Goal: Task Accomplishment & Management: Manage account settings

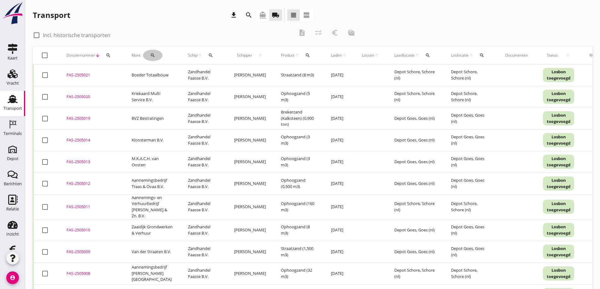
click at [154, 53] on icon "search" at bounding box center [152, 55] width 5 height 5
click at [165, 74] on input "Zoeken op opdrachtgever..." at bounding box center [179, 74] width 66 height 10
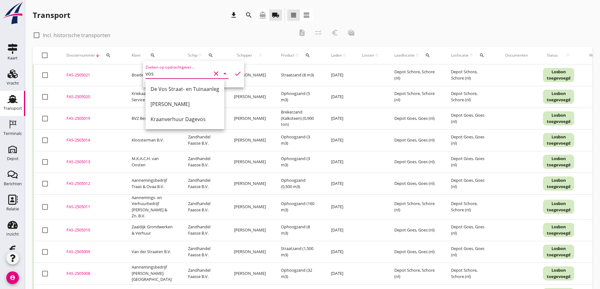
type input "vos"
click at [128, 19] on div "Transport download search directions_boat local_shipping view_headline view_age…" at bounding box center [173, 15] width 280 height 15
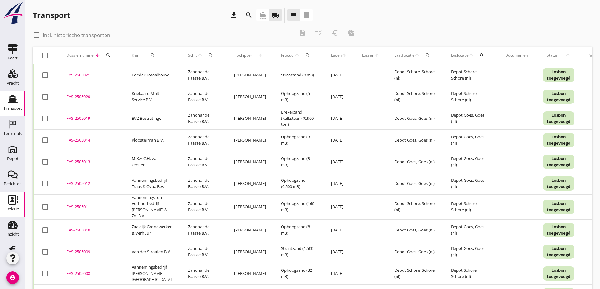
click at [12, 200] on icon "Relatie" at bounding box center [13, 200] width 10 height 10
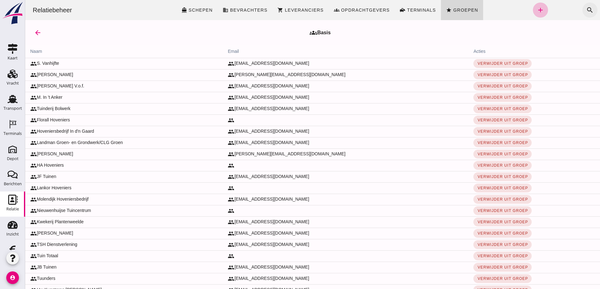
click at [586, 9] on icon "search" at bounding box center [590, 10] width 8 height 8
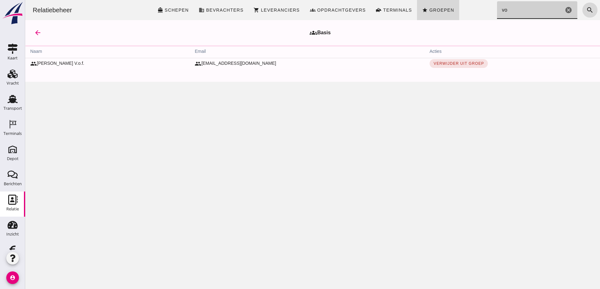
type input "v"
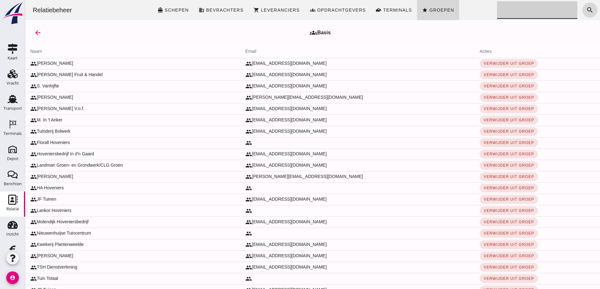
click input "Zoeken..."
type input "v"
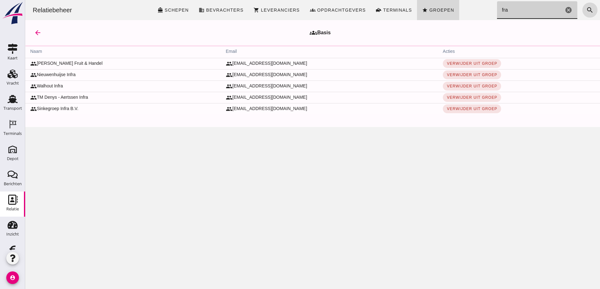
type input "fran"
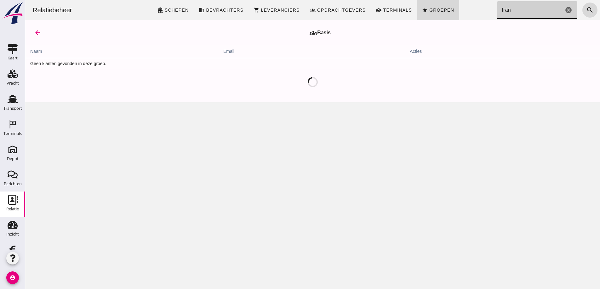
click icon "cancel"
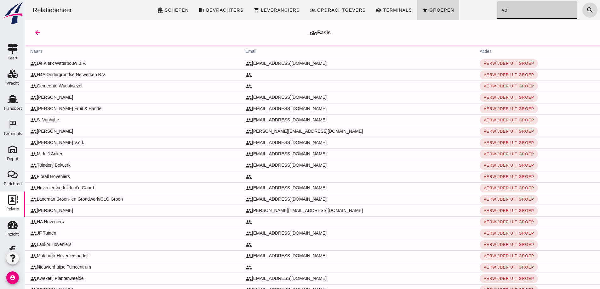
type input "vos"
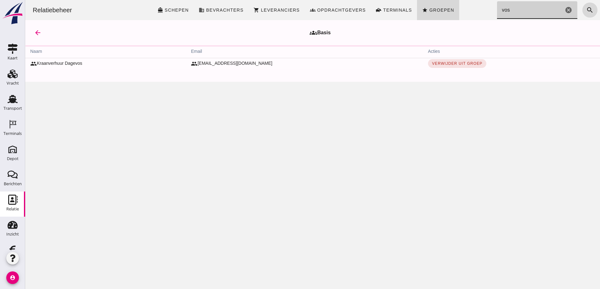
click span "Groepen"
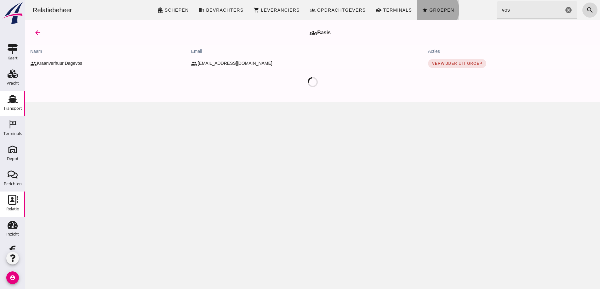
click at [11, 100] on use at bounding box center [13, 99] width 10 height 8
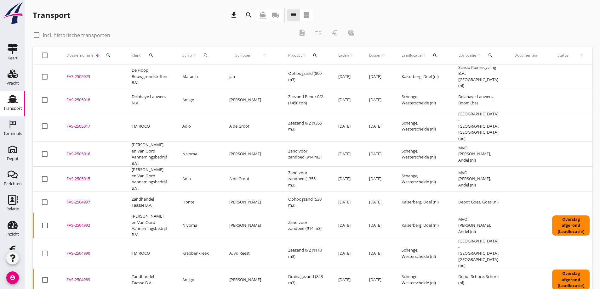
click at [275, 14] on icon "local_shipping" at bounding box center [276, 15] width 8 height 8
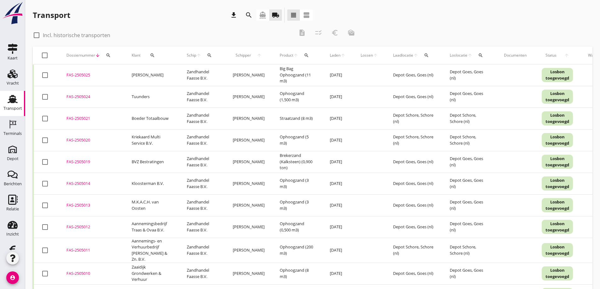
click at [82, 73] on div "FAS-2505025" at bounding box center [91, 75] width 50 height 6
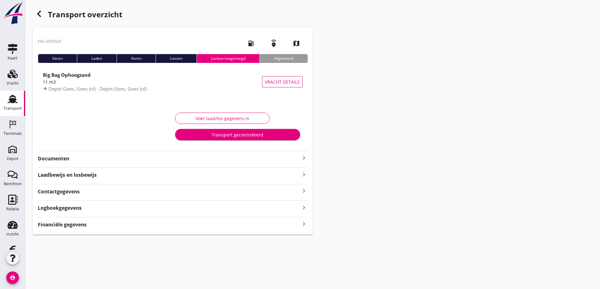
click at [91, 227] on div "Financiële gegevens keyboard_arrow_right" at bounding box center [173, 224] width 270 height 9
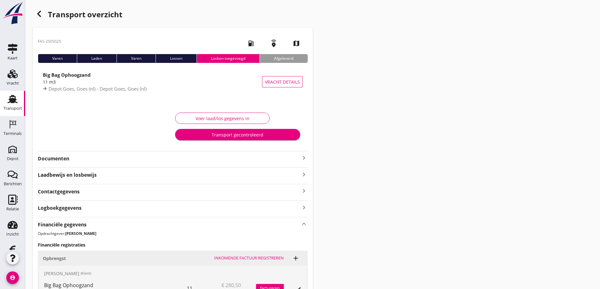
scroll to position [87, 0]
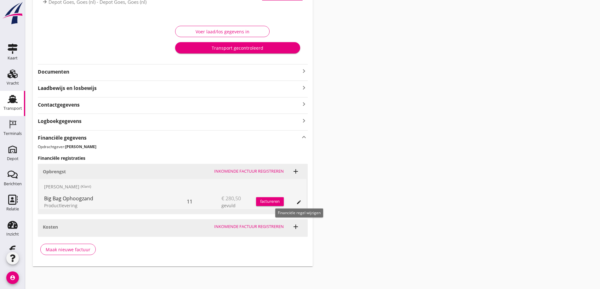
click at [300, 200] on icon "edit" at bounding box center [298, 202] width 5 height 5
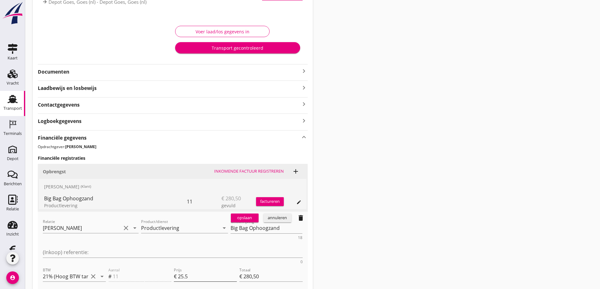
click at [193, 272] on input "25.5" at bounding box center [207, 277] width 59 height 10
type input "25"
type input "€ 275,00"
type input "25.00"
click at [248, 218] on div "opslaan" at bounding box center [244, 218] width 23 height 6
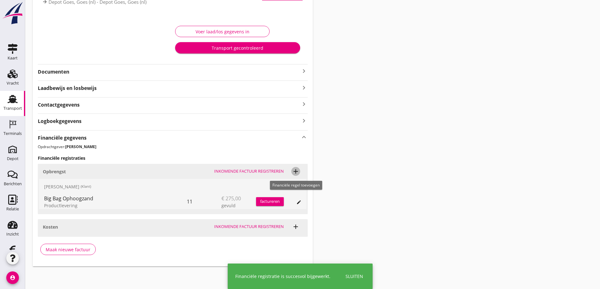
click at [295, 171] on icon "add" at bounding box center [296, 172] width 8 height 8
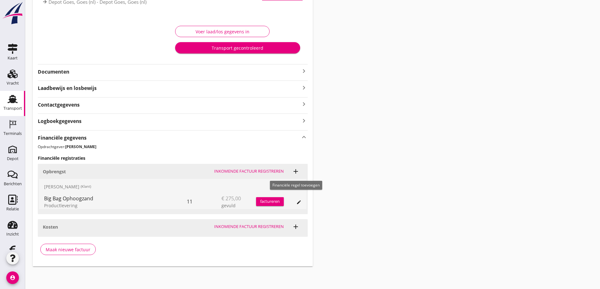
click at [296, 170] on icon "add" at bounding box center [296, 172] width 8 height 8
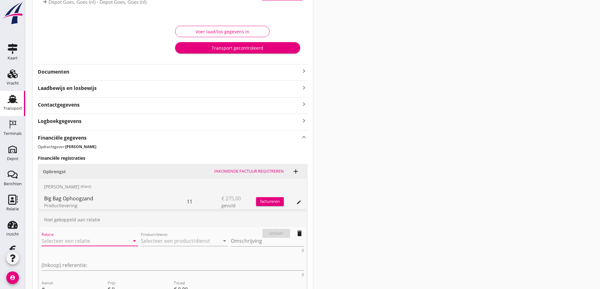
click at [69, 241] on input "Relatie" at bounding box center [81, 241] width 79 height 10
click at [63, 252] on div "[PERSON_NAME]" at bounding box center [81, 254] width 68 height 8
type input "[PERSON_NAME]"
click at [158, 242] on input "Product/dienst" at bounding box center [180, 241] width 79 height 10
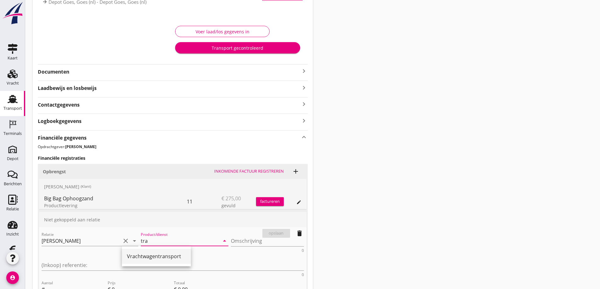
click at [141, 256] on div "Vrachtwagentransport" at bounding box center [156, 257] width 59 height 8
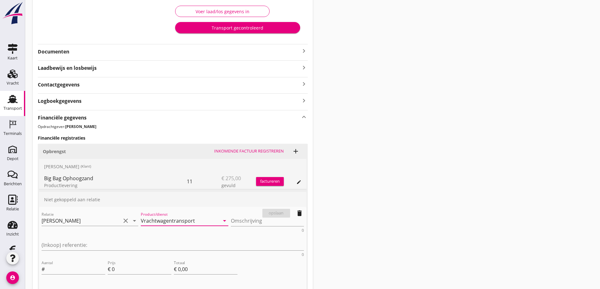
scroll to position [118, 0]
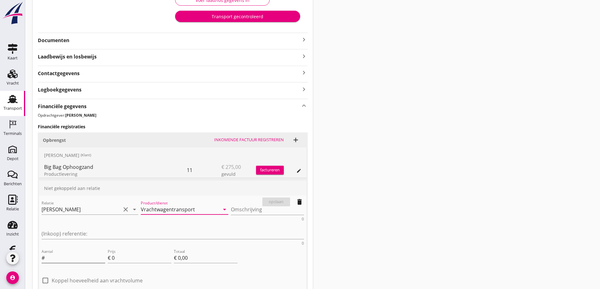
type input "Vrachtwagentransport"
click at [56, 253] on input "Aantal" at bounding box center [75, 258] width 59 height 10
type input "1"
click at [115, 253] on input "0" at bounding box center [142, 258] width 60 height 10
type input "8"
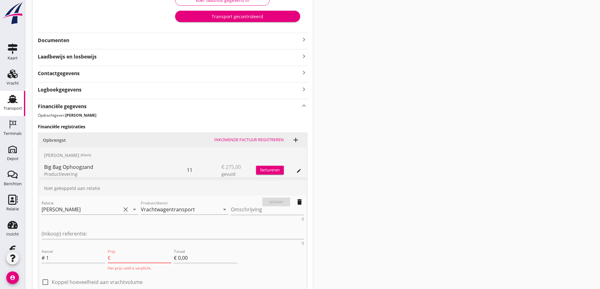
type input "€ 8,00"
type input "85"
type input "€ 85,00"
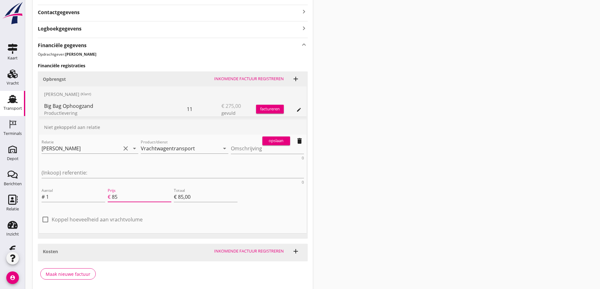
scroll to position [180, 0]
type input "85"
click at [277, 138] on div "opslaan" at bounding box center [276, 141] width 23 height 6
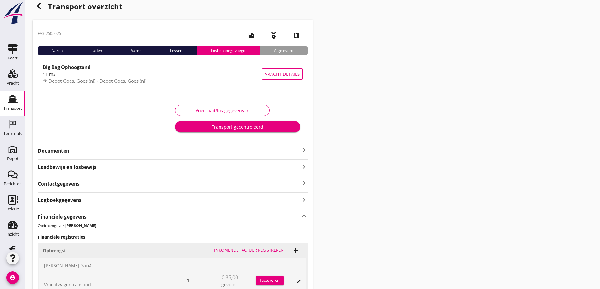
scroll to position [102, 0]
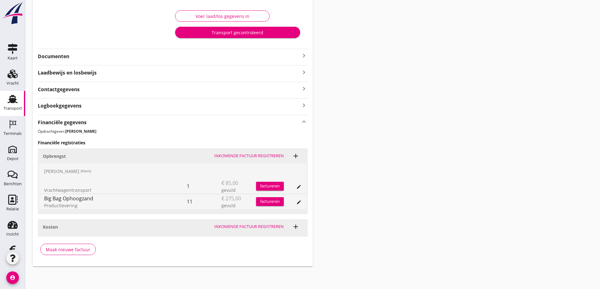
click at [266, 184] on div "factureren" at bounding box center [270, 186] width 28 height 6
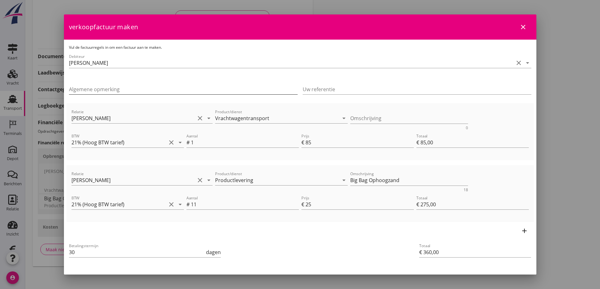
click at [89, 89] on input "Algemene opmerking" at bounding box center [183, 89] width 229 height 10
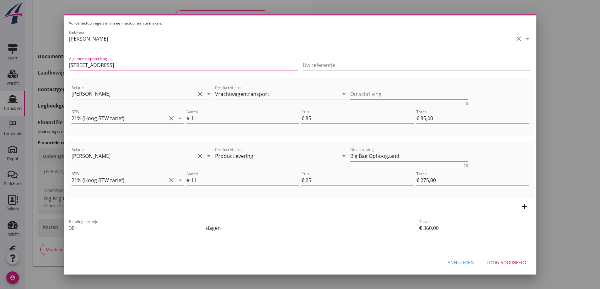
type input "[STREET_ADDRESS]"
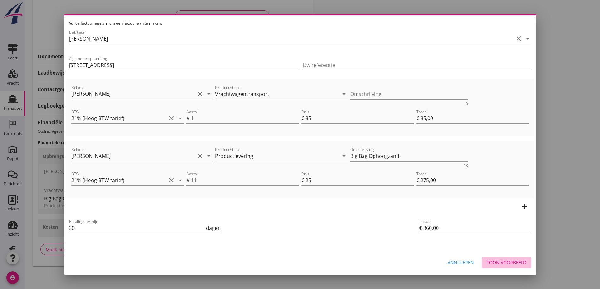
click at [496, 262] on div "Toon voorbeeld" at bounding box center [507, 263] width 40 height 7
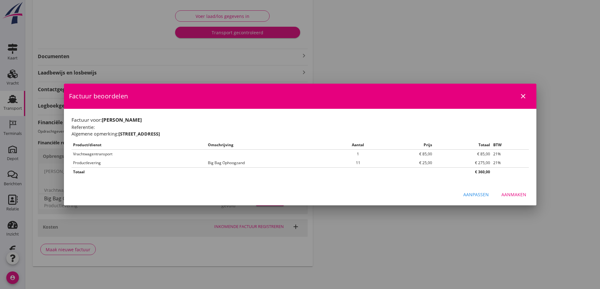
scroll to position [0, 0]
click at [521, 193] on div "Aanmaken" at bounding box center [513, 195] width 25 height 7
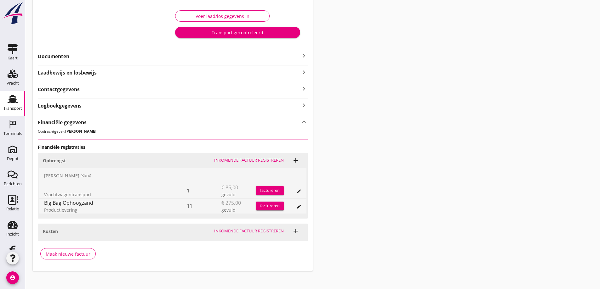
click at [231, 31] on div "Transport gecontroleerd" at bounding box center [237, 32] width 115 height 7
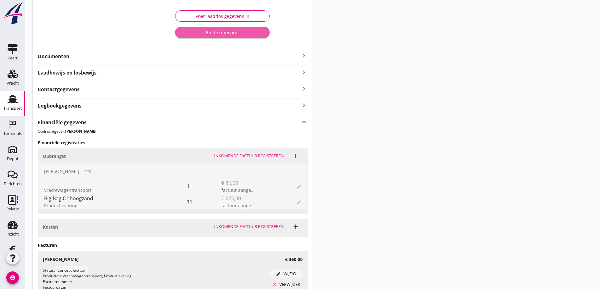
click at [230, 31] on div "Einde transport" at bounding box center [222, 32] width 84 height 7
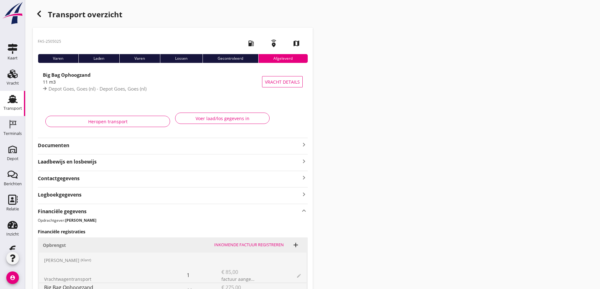
click at [41, 12] on icon "button" at bounding box center [39, 14] width 8 height 8
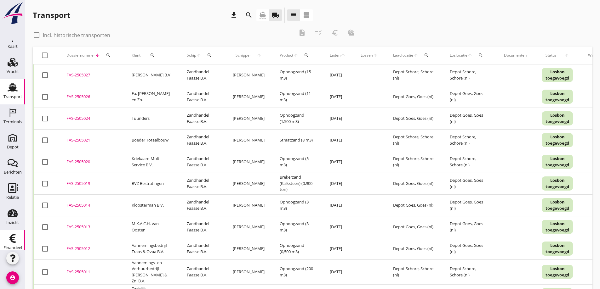
scroll to position [18, 0]
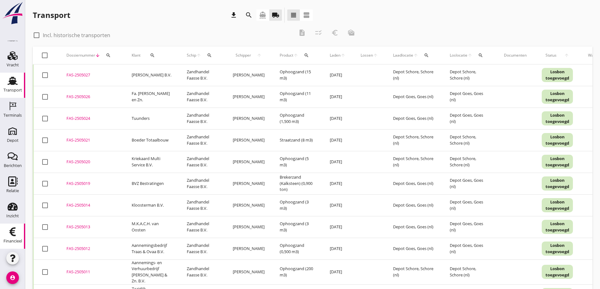
click at [13, 232] on icon "Financieel" at bounding box center [13, 232] width 10 height 10
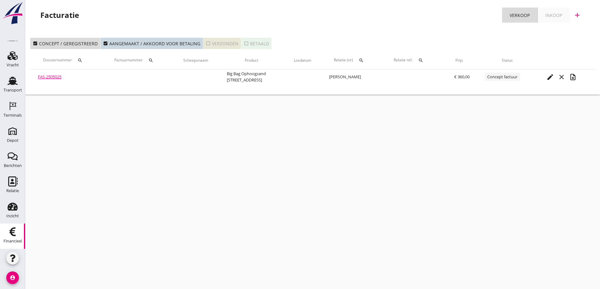
click at [223, 42] on div "check_box_outline_blank Verzonden" at bounding box center [222, 43] width 33 height 7
click at [361, 59] on icon "search" at bounding box center [361, 60] width 5 height 5
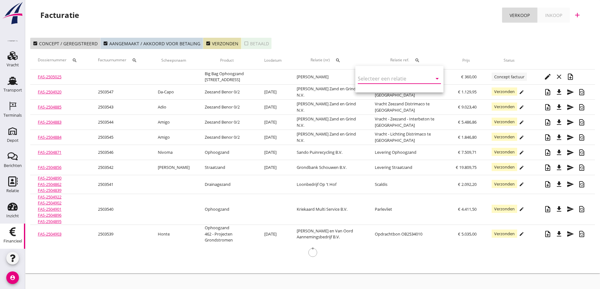
click at [365, 80] on input "text" at bounding box center [391, 79] width 66 height 10
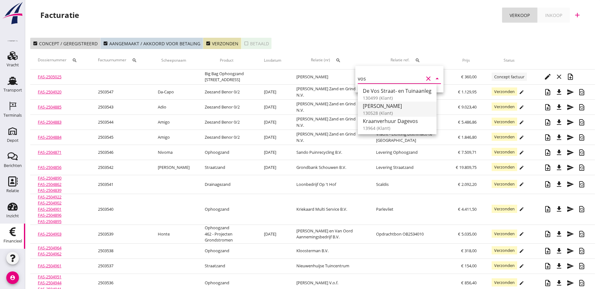
click at [377, 105] on div "[PERSON_NAME]" at bounding box center [397, 106] width 69 height 8
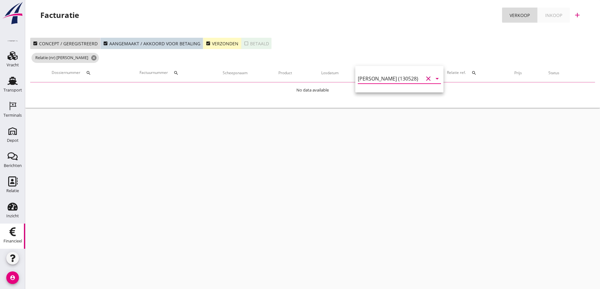
type input "[PERSON_NAME] (130528)"
click at [232, 42] on div "check_box Verzonden" at bounding box center [222, 43] width 33 height 7
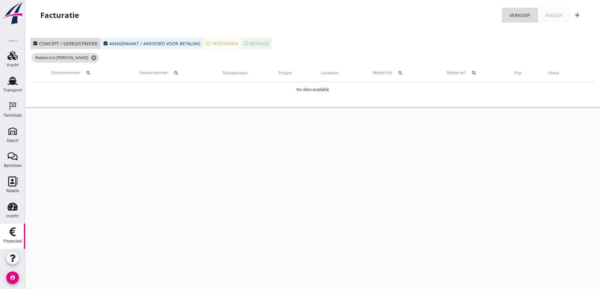
click at [129, 42] on div "check_box Aangemaakt / akkoord voor betaling" at bounding box center [151, 43] width 97 height 7
click at [74, 43] on div "check_box Concept / geregistreerd" at bounding box center [65, 43] width 65 height 7
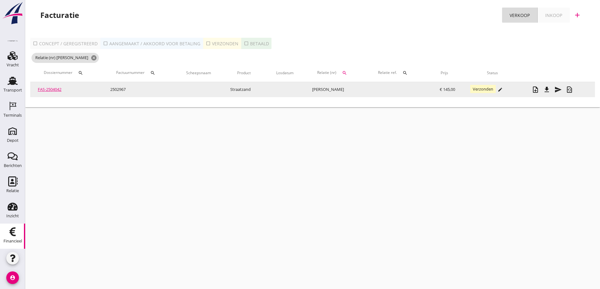
click at [54, 89] on link "FAS-2504042" at bounding box center [50, 90] width 24 height 6
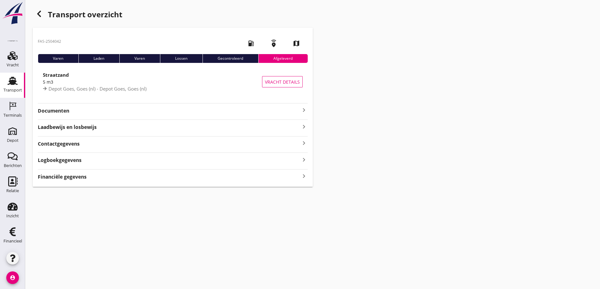
click at [66, 111] on strong "Documenten" at bounding box center [169, 110] width 262 height 7
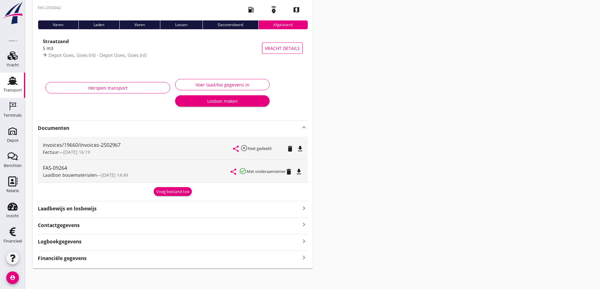
scroll to position [36, 0]
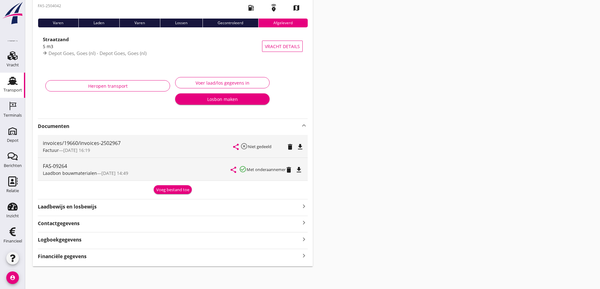
click at [298, 145] on icon "file_download" at bounding box center [300, 147] width 8 height 8
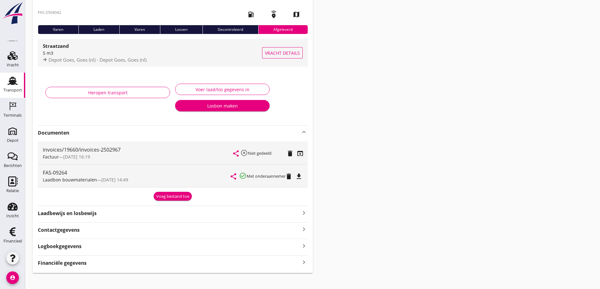
scroll to position [0, 0]
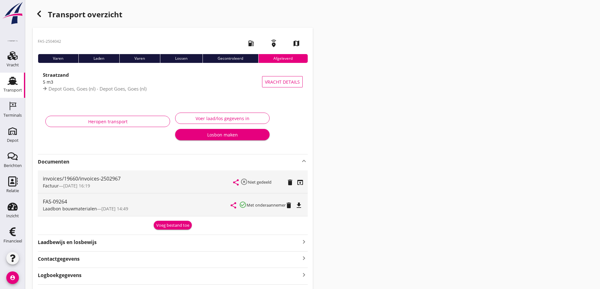
click at [39, 14] on icon "button" at bounding box center [39, 14] width 8 height 8
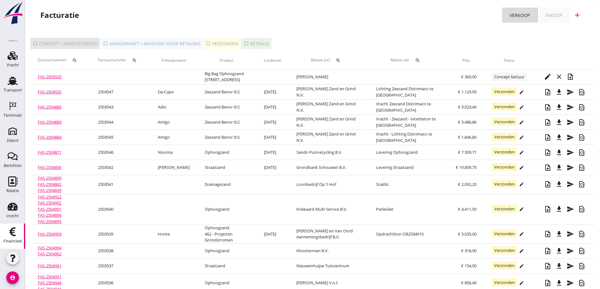
click at [73, 42] on div "check_box_outline_blank Concept / geregistreerd" at bounding box center [65, 43] width 65 height 7
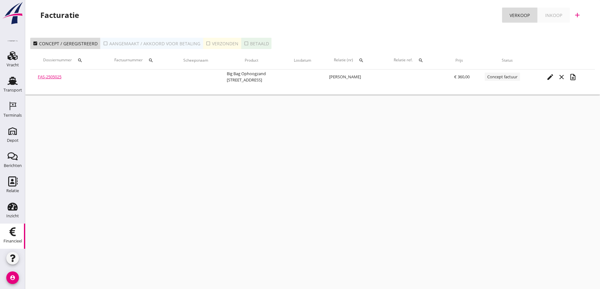
click at [360, 60] on icon "search" at bounding box center [361, 60] width 5 height 5
click at [364, 78] on input "text" at bounding box center [391, 79] width 66 height 10
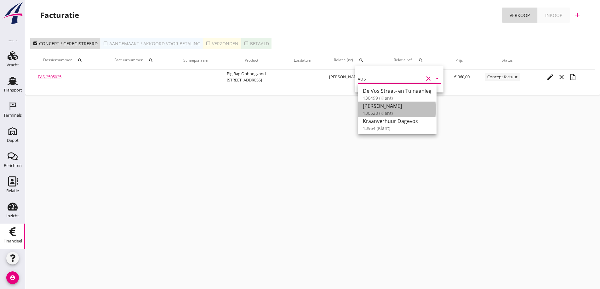
click at [387, 104] on div "[PERSON_NAME]" at bounding box center [397, 106] width 69 height 8
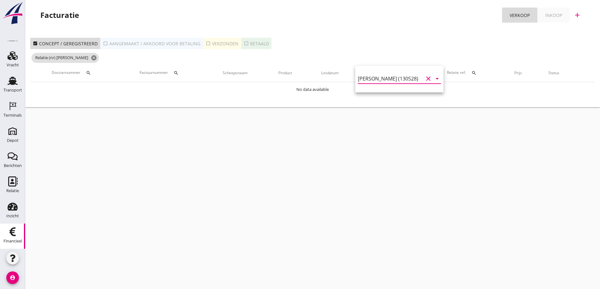
type input "[PERSON_NAME] (130528)"
click at [117, 42] on div "check_box_outline_blank Aangemaakt / akkoord voor betaling" at bounding box center [151, 43] width 97 height 7
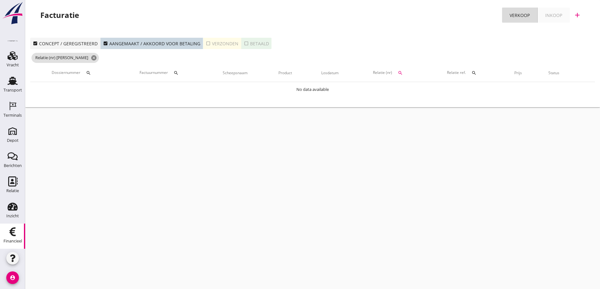
click at [85, 42] on div "check_box Concept / geregistreerd" at bounding box center [65, 43] width 65 height 7
click at [218, 41] on div "check_box_outline_blank Verzonden" at bounding box center [222, 43] width 33 height 7
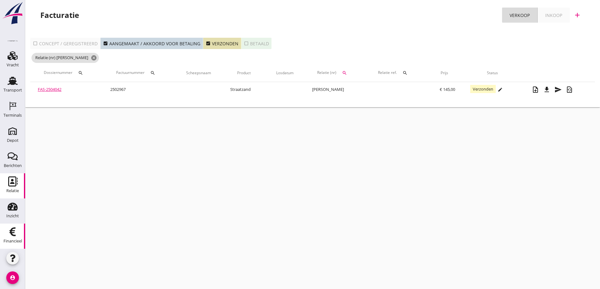
click at [8, 181] on icon "Relatie" at bounding box center [13, 182] width 10 height 10
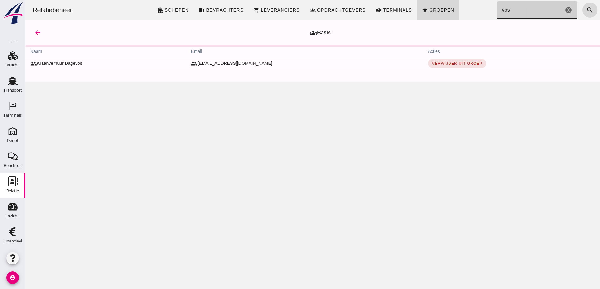
click input "vos"
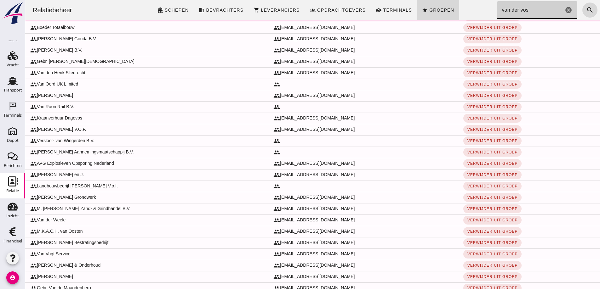
scroll to position [257, 0]
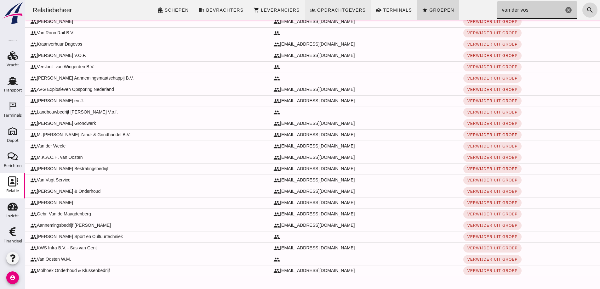
type input "van der vos"
click span "Opdrachtgevers"
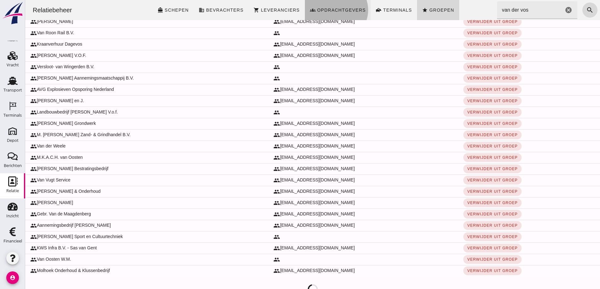
click span "Opdrachtgevers"
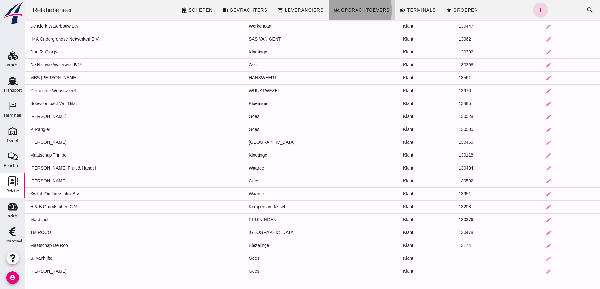
scroll to position [12, 0]
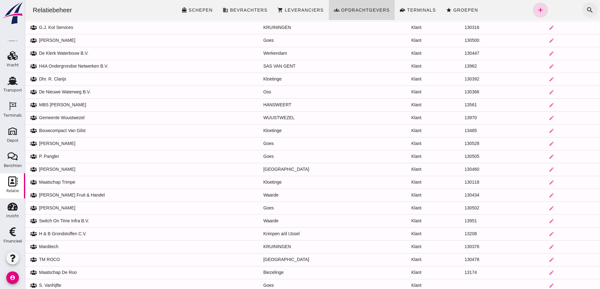
click at [586, 9] on icon "search" at bounding box center [590, 10] width 8 height 8
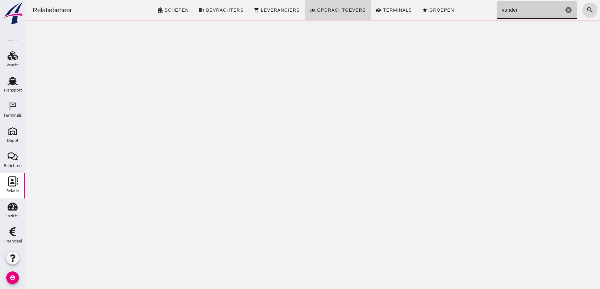
scroll to position [0, 0]
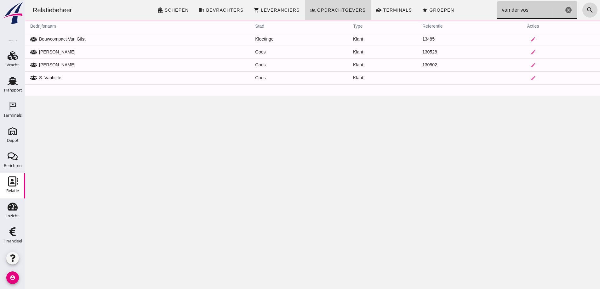
type input "van der vos"
click at [529, 84] on td at bounding box center [312, 89] width 575 height 11
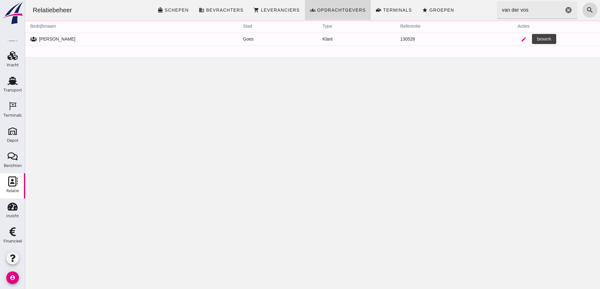
click at [522, 40] on icon "edit" at bounding box center [524, 40] width 6 height 6
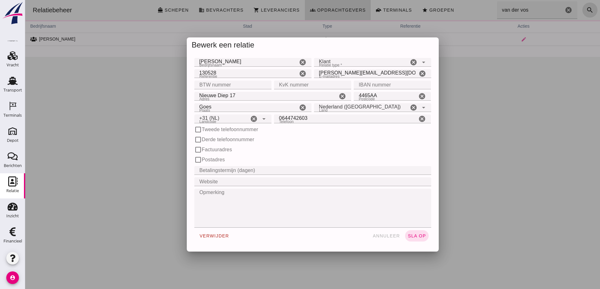
click input "[PERSON_NAME][EMAIL_ADDRESS][DOMAIN_NAME]"
drag, startPoint x: 316, startPoint y: 72, endPoint x: 381, endPoint y: 72, distance: 64.6
click input "[PERSON_NAME][EMAIL_ADDRESS][DOMAIN_NAME]"
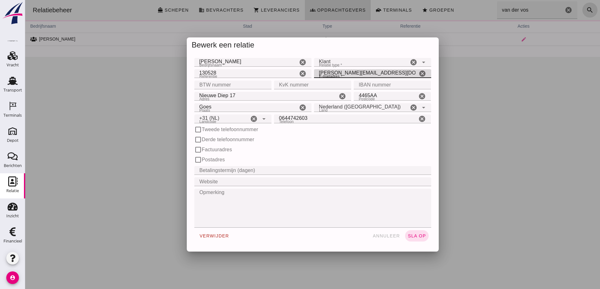
click icon "cancel"
paste input "[PERSON_NAME] <[EMAIL_ADDRESS][DOMAIN_NAME]>"
click input "[PERSON_NAME] <[EMAIL_ADDRESS][DOMAIN_NAME]>"
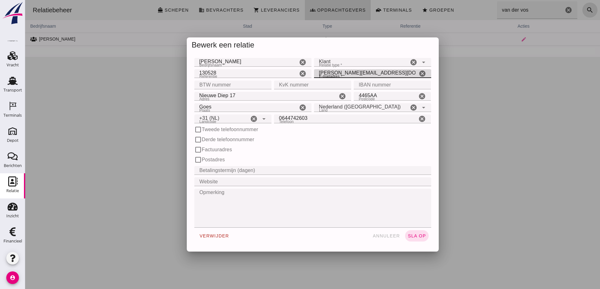
click input "[PERSON_NAME][EMAIL_ADDRESS][DOMAIN_NAME]>"
type input "[PERSON_NAME][EMAIL_ADDRESS][DOMAIN_NAME]"
click span "sla op"
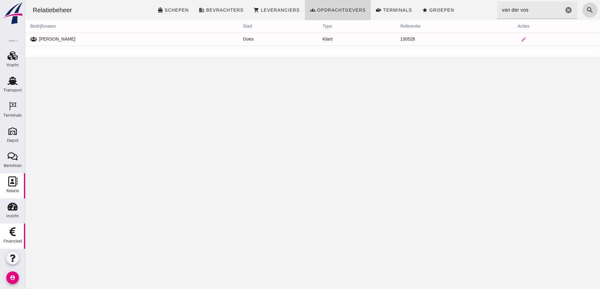
drag, startPoint x: 9, startPoint y: 232, endPoint x: 13, endPoint y: 231, distance: 4.1
click at [9, 232] on use at bounding box center [12, 232] width 6 height 9
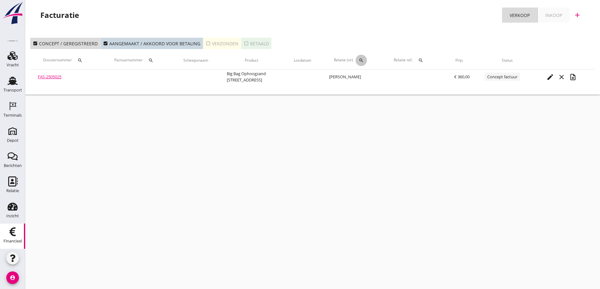
click at [361, 58] on icon "search" at bounding box center [361, 60] width 5 height 5
click at [368, 79] on input "text" at bounding box center [391, 79] width 66 height 10
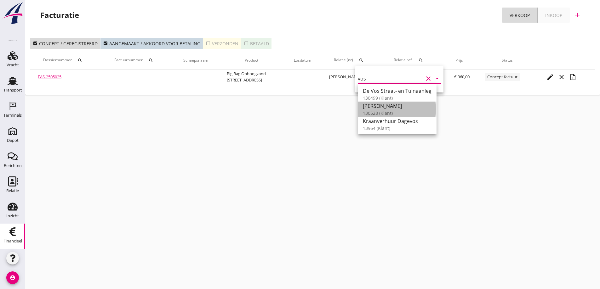
click at [379, 106] on div "[PERSON_NAME]" at bounding box center [397, 106] width 69 height 8
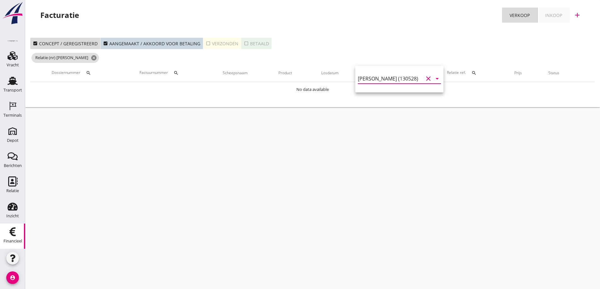
type input "[PERSON_NAME] (130528)"
click at [215, 43] on div "check_box_outline_blank Verzonden" at bounding box center [222, 43] width 33 height 7
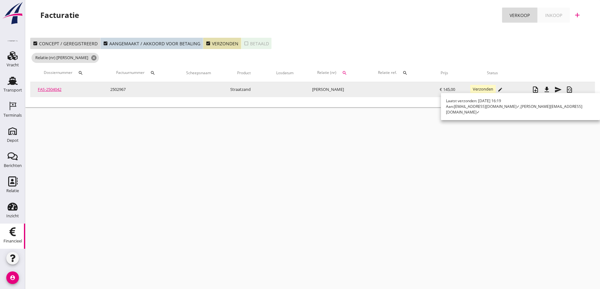
click at [487, 89] on span "Verzonden" at bounding box center [483, 89] width 26 height 8
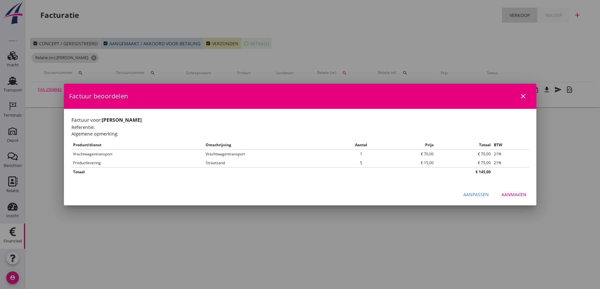
click at [523, 95] on icon "close" at bounding box center [523, 97] width 8 height 8
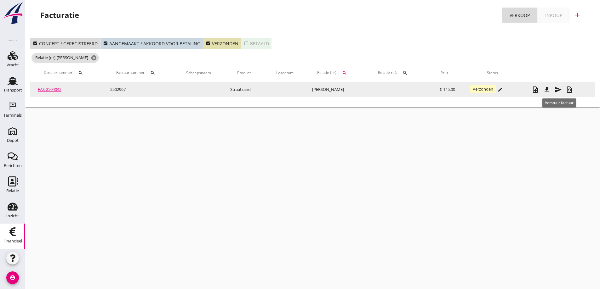
click at [558, 89] on icon "send" at bounding box center [558, 90] width 8 height 8
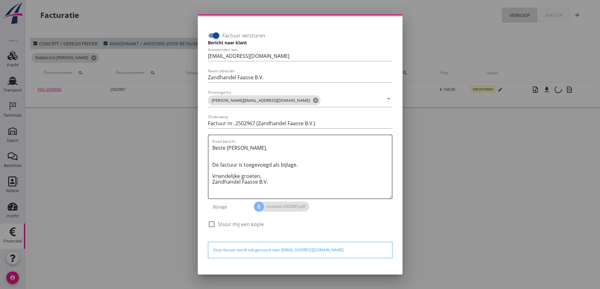
scroll to position [36, 0]
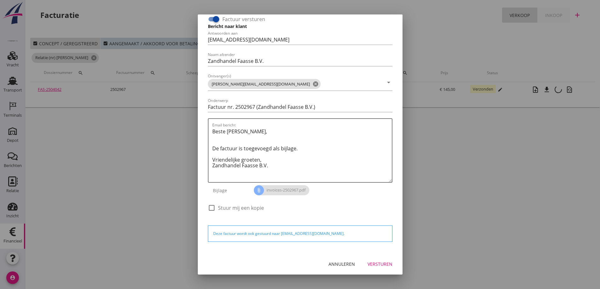
click at [485, 239] on div at bounding box center [300, 144] width 600 height 289
click at [343, 261] on div "Annuleren" at bounding box center [342, 264] width 26 height 7
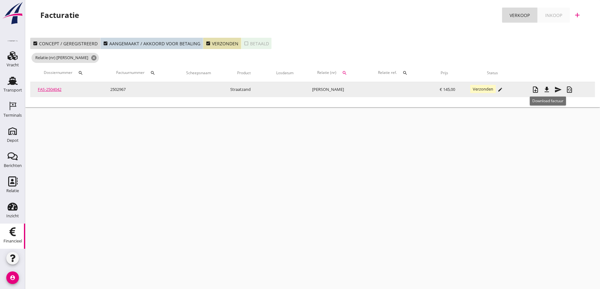
click at [547, 88] on icon "file_download" at bounding box center [547, 90] width 8 height 8
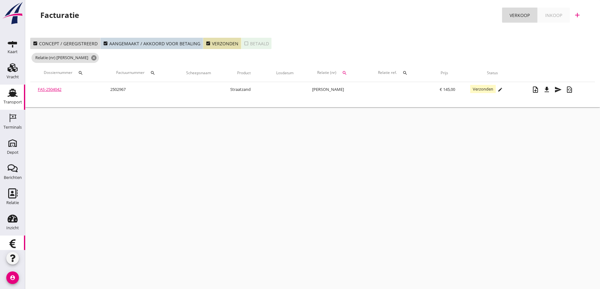
scroll to position [0, 0]
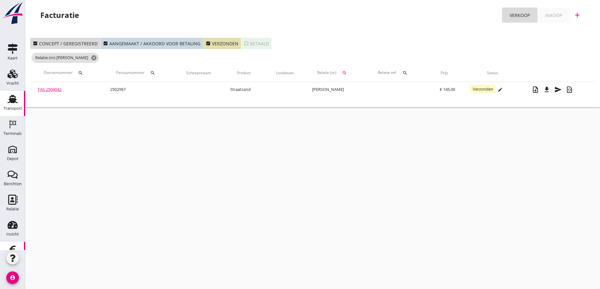
click at [9, 103] on use at bounding box center [13, 99] width 10 height 8
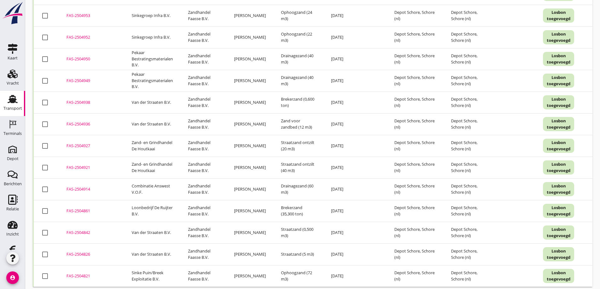
scroll to position [1091, 0]
click at [46, 53] on div at bounding box center [45, 58] width 11 height 11
checkbox input "true"
click at [46, 75] on div at bounding box center [45, 80] width 11 height 11
checkbox input "true"
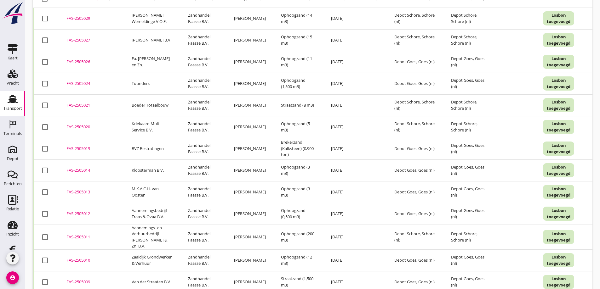
scroll to position [0, 0]
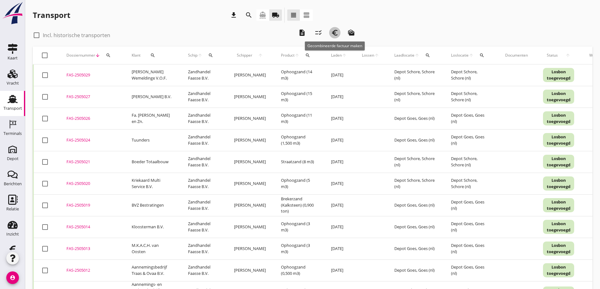
click at [335, 32] on icon "euro_symbol" at bounding box center [335, 33] width 8 height 8
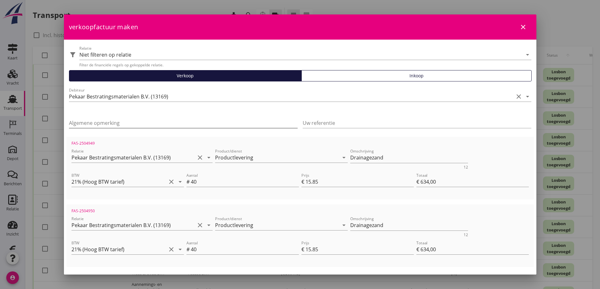
click at [105, 121] on input "Algemene opmerking" at bounding box center [183, 123] width 229 height 10
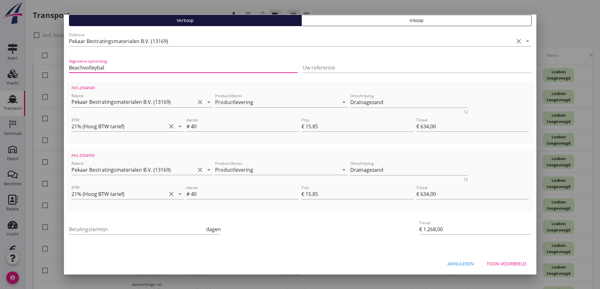
scroll to position [57, 0]
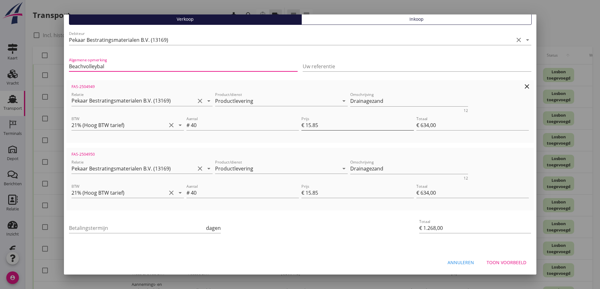
type input "Beachvolleybal"
click at [318, 125] on input "15.85" at bounding box center [360, 125] width 108 height 10
type input "15.8"
type input "€ 632,00"
type input "€ 1.266,00"
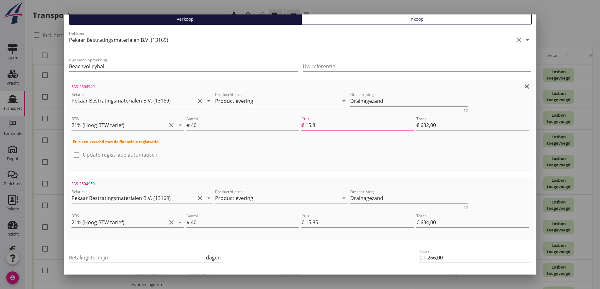
type input "15"
type input "€ 600,00"
type input "€ 1.234,00"
type input "1"
type input "€ 40,00"
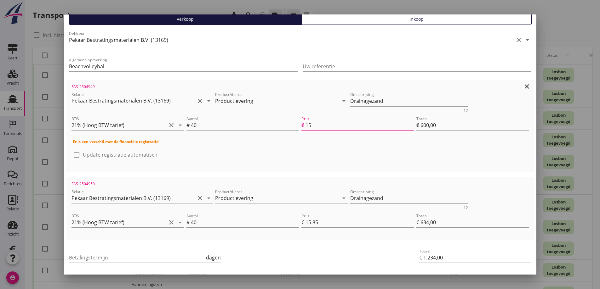
type input "€ 674,00"
type input "€ 0,00"
type input "€ 634,00"
type input "1"
type input "€ 40,00"
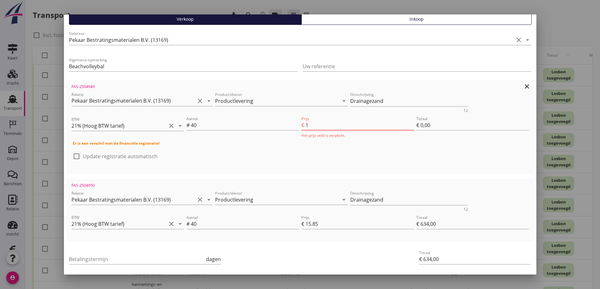
type input "€ 674,00"
type input "10"
type input "€ 400,00"
type input "€ 1.034,00"
type input "10"
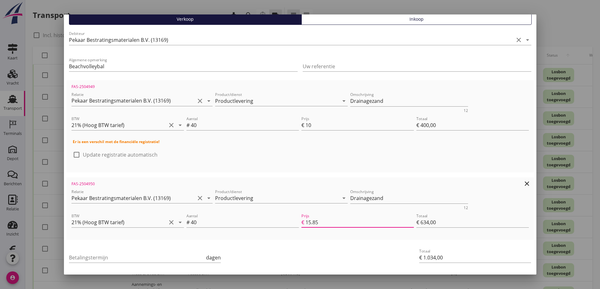
click at [318, 221] on input "15.85" at bounding box center [360, 223] width 108 height 10
type input "15.8"
type input "€ 632,00"
type input "€ 1.032,00"
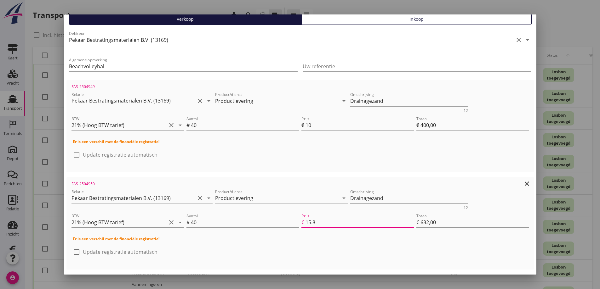
type input "15"
type input "€ 600,00"
type input "€ 1.000,00"
type input "1"
type input "€ 40,00"
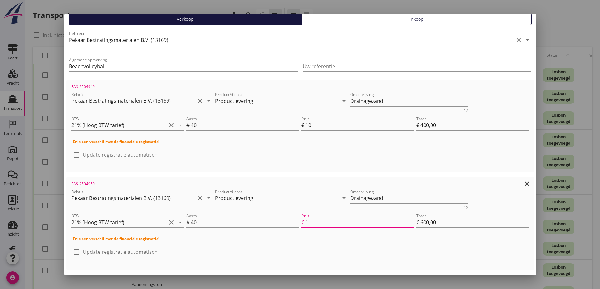
type input "€ 440,00"
type input "€ 0,00"
type input "€ 400,00"
type input "1"
type input "€ 40,00"
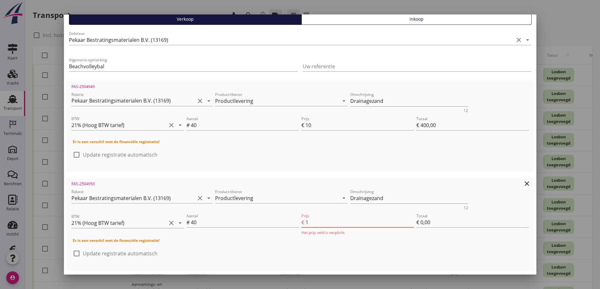
type input "€ 440,00"
type input "10"
type input "€ 400,00"
type input "€ 800,00"
type input "10"
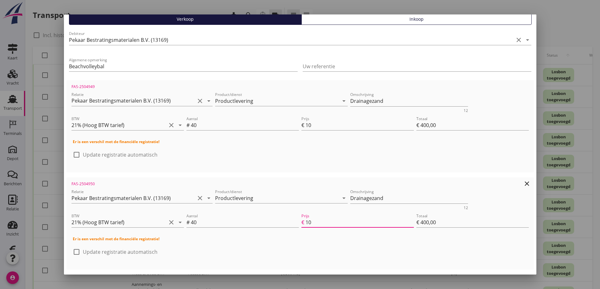
click at [286, 238] on h4 "Er is een verschil met de financiële registratie!" at bounding box center [300, 240] width 455 height 6
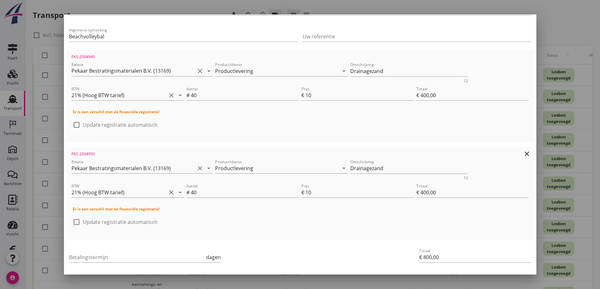
scroll to position [116, 0]
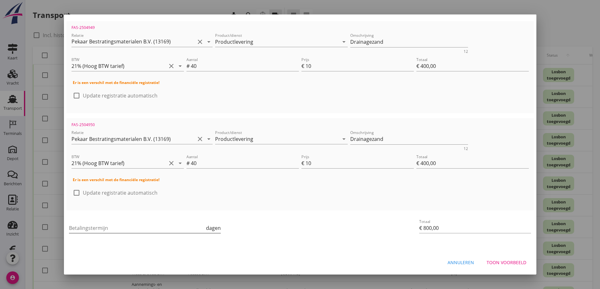
click at [127, 228] on input "Betalingstermijn" at bounding box center [137, 228] width 136 height 10
type input "30"
click at [501, 261] on div "Toon voorbeeld" at bounding box center [507, 263] width 40 height 7
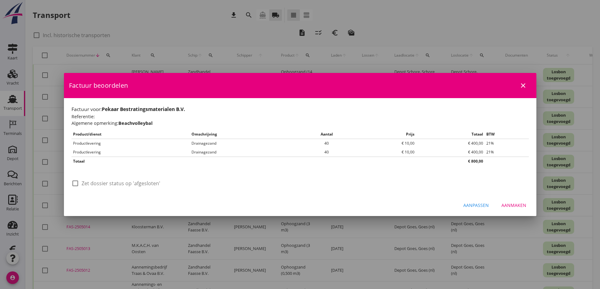
scroll to position [0, 0]
click at [77, 185] on div at bounding box center [75, 183] width 11 height 11
checkbox input "true"
click at [513, 203] on div "Aanmaken" at bounding box center [513, 205] width 25 height 7
checkbox input "false"
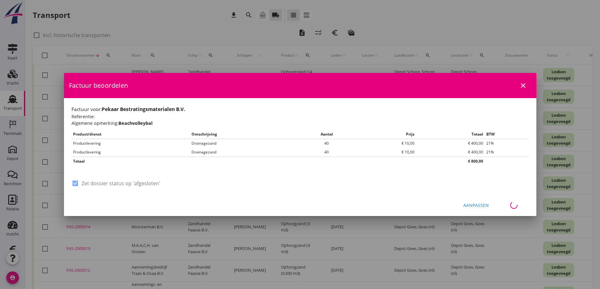
checkbox input "false"
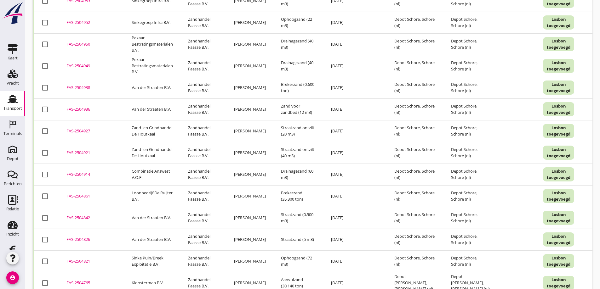
scroll to position [1135, 0]
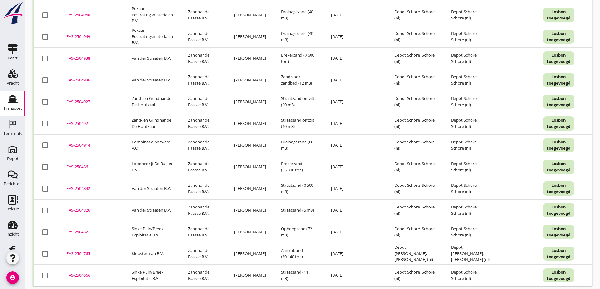
click at [45, 140] on div at bounding box center [45, 145] width 11 height 11
checkbox input "true"
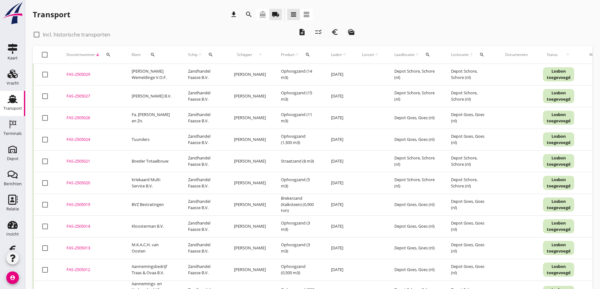
scroll to position [0, 0]
click at [302, 32] on icon "description" at bounding box center [302, 33] width 8 height 8
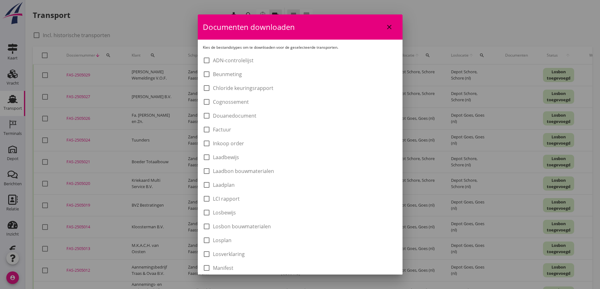
click at [205, 170] on div at bounding box center [206, 171] width 11 height 11
checkbox input "true"
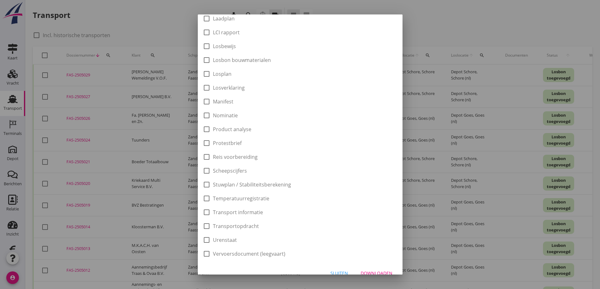
scroll to position [176, 0]
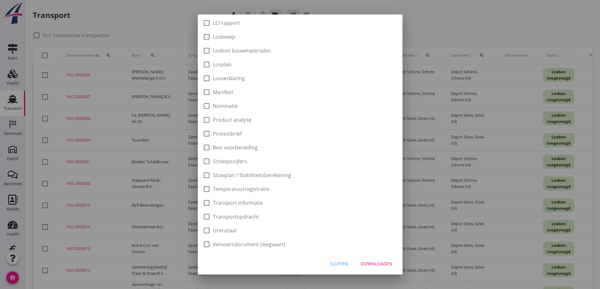
click at [368, 261] on div "Downloaden" at bounding box center [377, 264] width 32 height 7
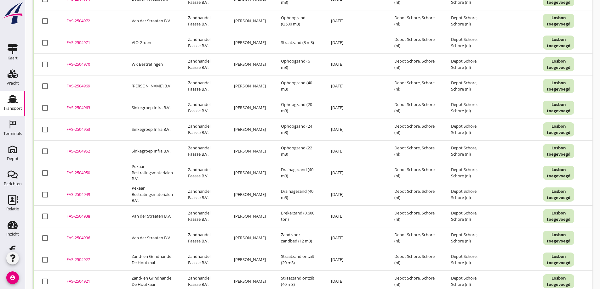
scroll to position [1135, 0]
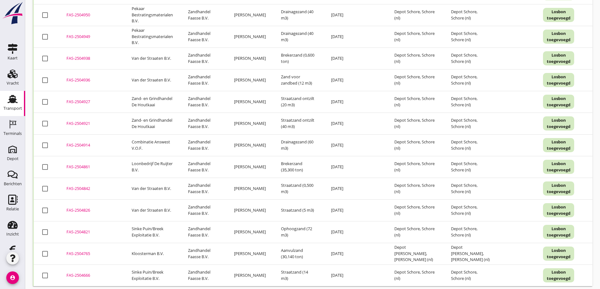
click at [45, 140] on div at bounding box center [45, 145] width 11 height 11
checkbox input "true"
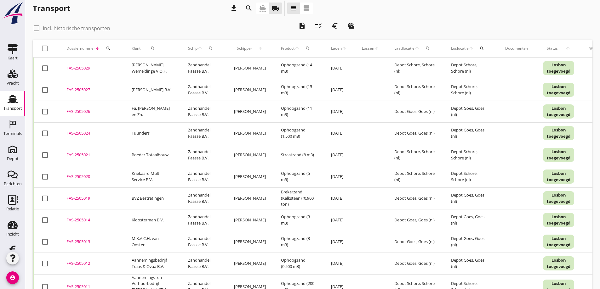
scroll to position [0, 0]
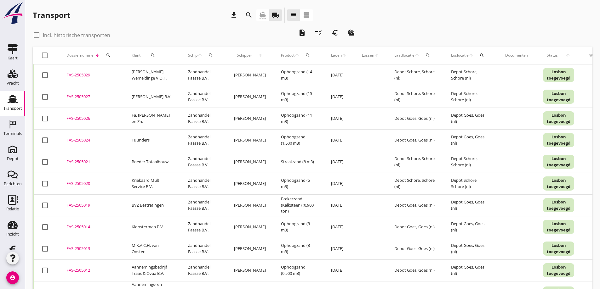
click at [152, 55] on icon "search" at bounding box center [152, 55] width 5 height 5
click at [157, 76] on input "Zoeken op opdrachtgever..." at bounding box center [179, 74] width 66 height 10
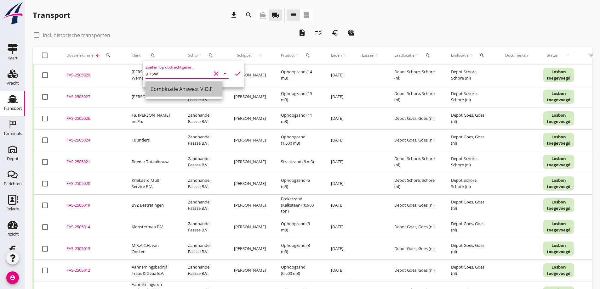
drag, startPoint x: 157, startPoint y: 87, endPoint x: 140, endPoint y: 176, distance: 90.4
click at [158, 87] on div "Combinatie Answest V.O.F." at bounding box center [184, 89] width 67 height 8
type input "Combinatie Answest V.O.F."
click at [234, 72] on icon "check" at bounding box center [238, 74] width 8 height 8
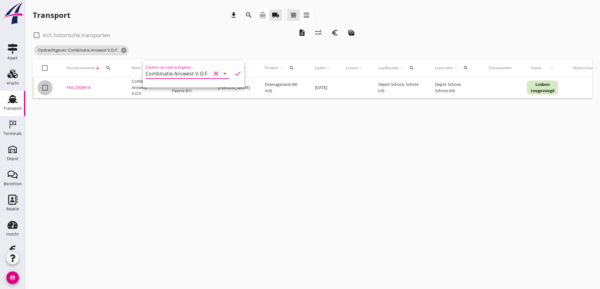
click at [46, 88] on div at bounding box center [45, 88] width 11 height 11
checkbox input "true"
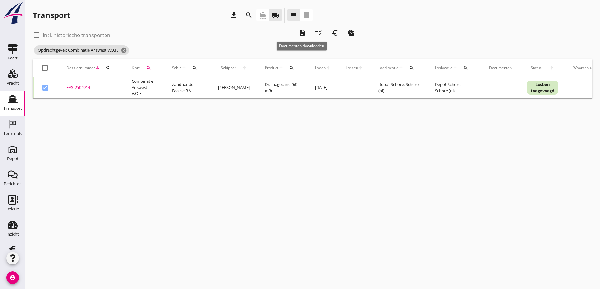
click at [302, 33] on icon "description" at bounding box center [302, 33] width 8 height 8
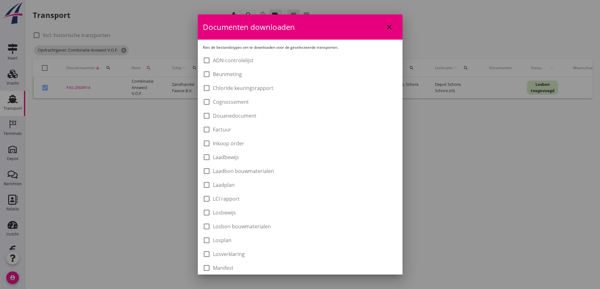
click at [251, 173] on label "Laadbon bouwmaterialen" at bounding box center [243, 171] width 61 height 6
checkbox input "true"
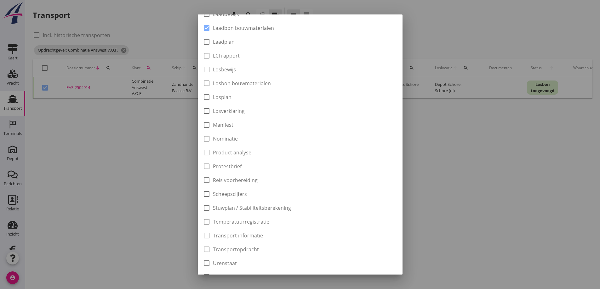
scroll to position [176, 0]
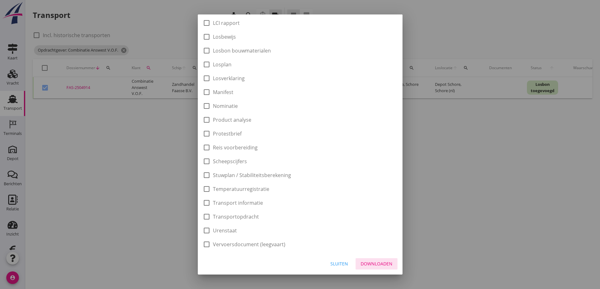
click at [370, 264] on div "Downloaden" at bounding box center [377, 264] width 32 height 7
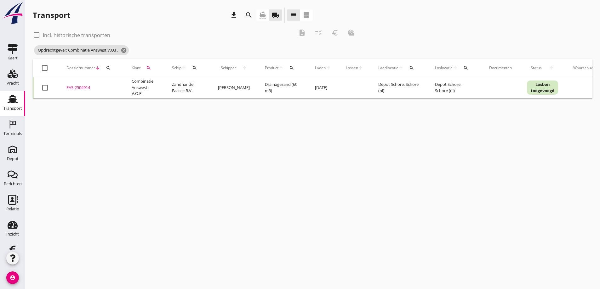
checkbox input "false"
click at [10, 102] on use at bounding box center [13, 99] width 10 height 8
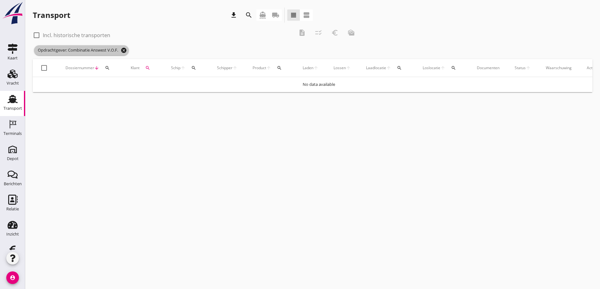
click at [124, 50] on icon "cancel" at bounding box center [124, 50] width 6 height 6
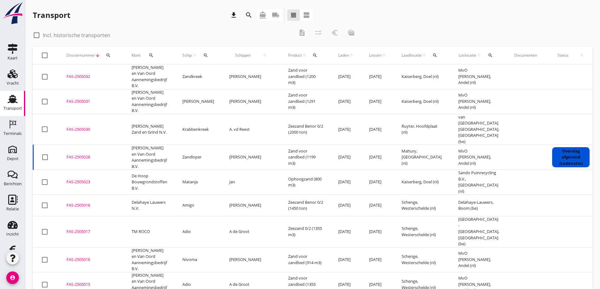
click at [275, 14] on icon "local_shipping" at bounding box center [276, 15] width 8 height 8
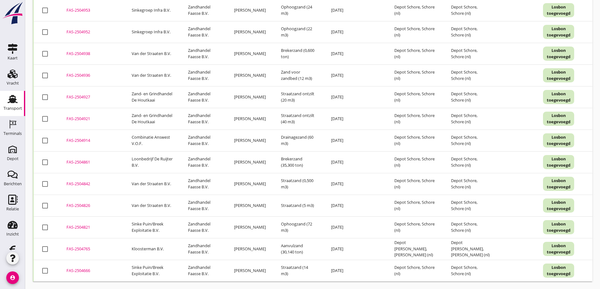
scroll to position [1091, 0]
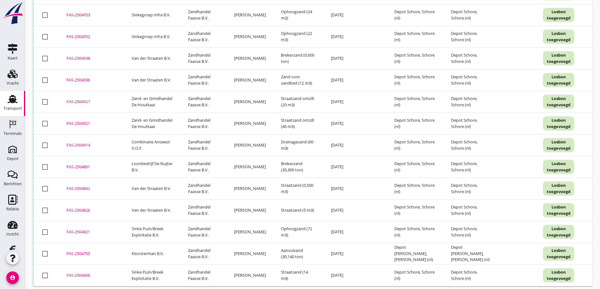
click at [44, 184] on div at bounding box center [45, 189] width 11 height 11
checkbox input "true"
click at [45, 205] on div at bounding box center [45, 210] width 11 height 11
checkbox input "true"
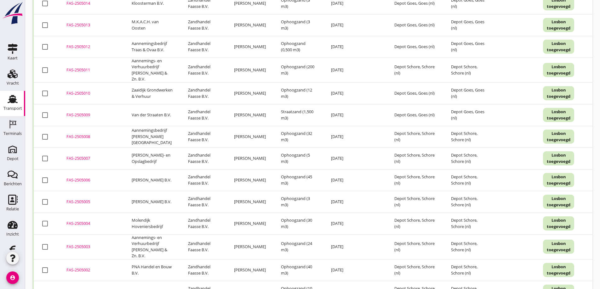
scroll to position [0, 0]
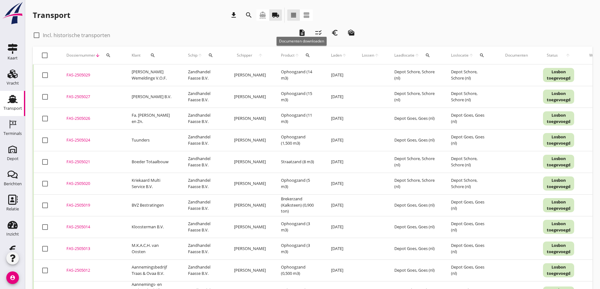
click at [301, 32] on icon "description" at bounding box center [302, 33] width 8 height 8
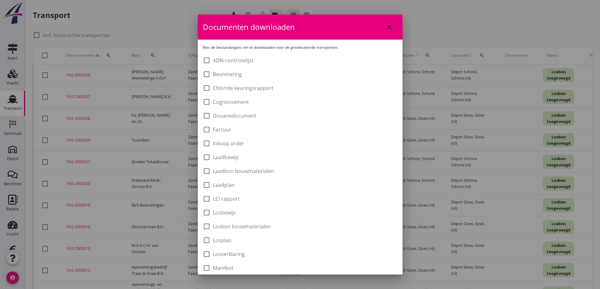
click at [207, 171] on div at bounding box center [206, 171] width 11 height 11
checkbox input "true"
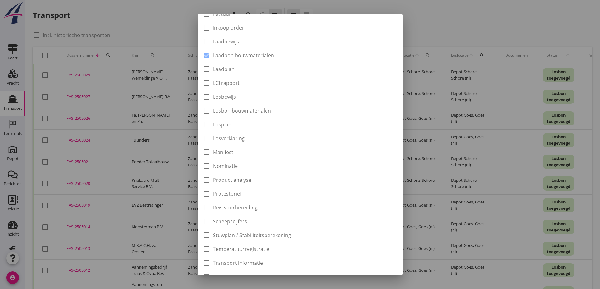
scroll to position [176, 0]
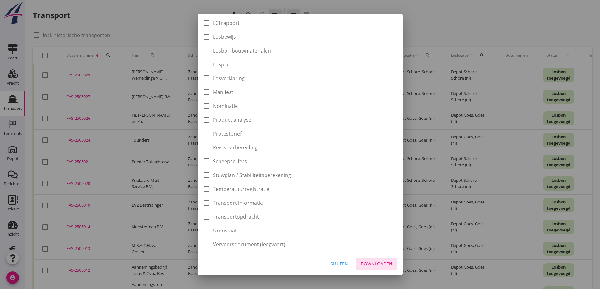
click at [373, 263] on div "Downloaden" at bounding box center [377, 264] width 32 height 7
checkbox input "false"
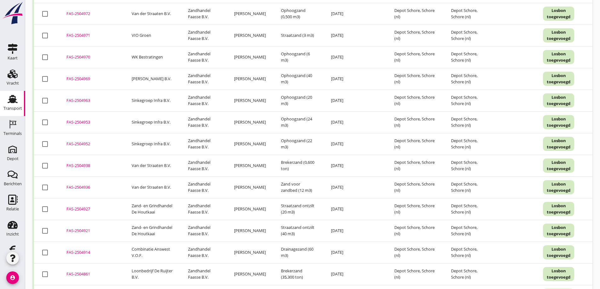
scroll to position [1091, 0]
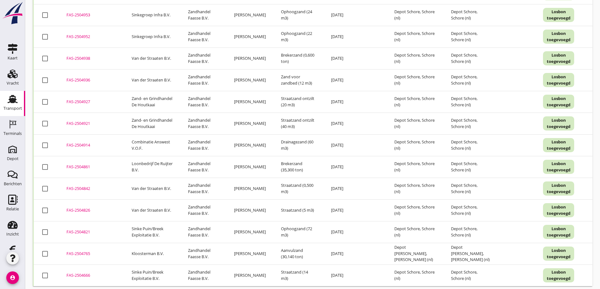
drag, startPoint x: 44, startPoint y: 51, endPoint x: 47, endPoint y: 69, distance: 18.7
click at [44, 53] on div at bounding box center [45, 58] width 11 height 11
checkbox input "true"
drag, startPoint x: 46, startPoint y: 71, endPoint x: 46, endPoint y: 91, distance: 19.8
click at [45, 75] on div at bounding box center [45, 80] width 11 height 11
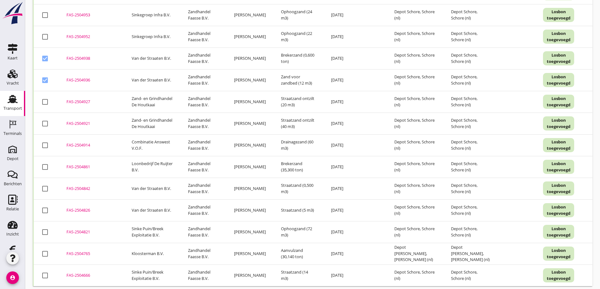
click at [46, 75] on div at bounding box center [45, 80] width 11 height 11
checkbox input "false"
click at [46, 53] on div at bounding box center [45, 58] width 11 height 11
checkbox input "false"
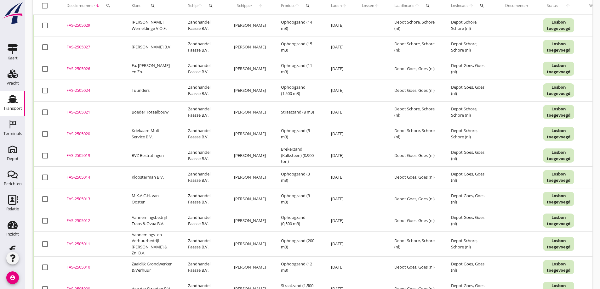
scroll to position [0, 0]
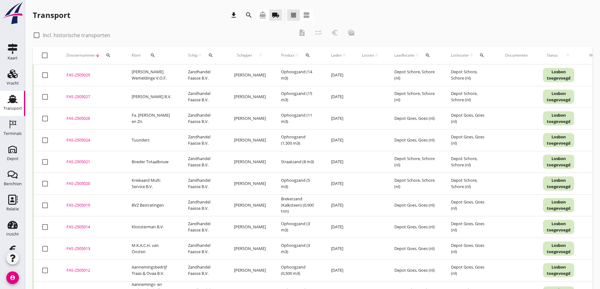
click at [154, 54] on icon "search" at bounding box center [152, 55] width 5 height 5
click at [162, 74] on input "Zoeken op opdrachtgever..." at bounding box center [179, 74] width 66 height 10
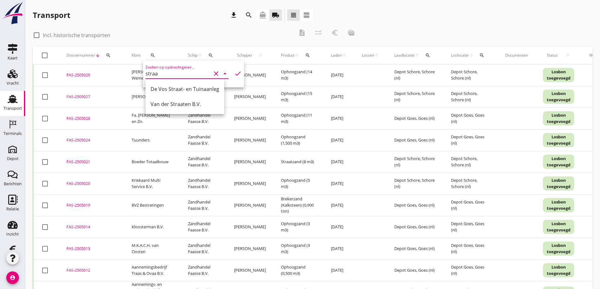
click at [163, 101] on div "Van der Straaten B.V." at bounding box center [185, 104] width 69 height 8
type input "Van der Straaten B.V."
click at [234, 73] on icon "check" at bounding box center [238, 74] width 8 height 8
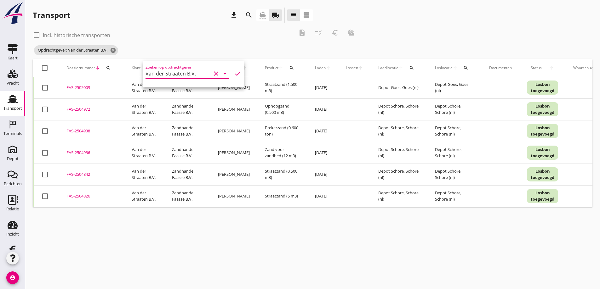
click at [45, 69] on div at bounding box center [44, 68] width 11 height 11
checkbox input "true"
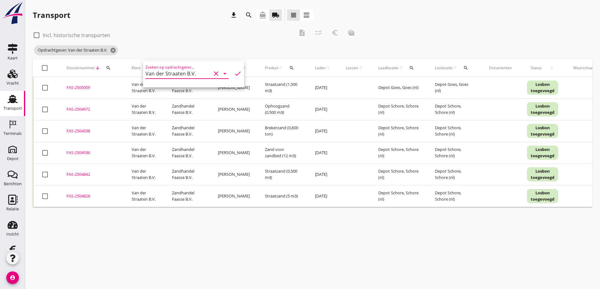
checkbox input "true"
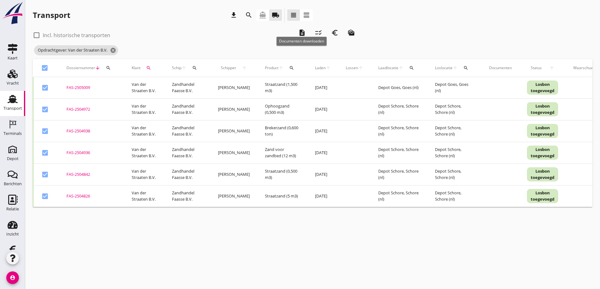
click at [301, 31] on icon "description" at bounding box center [302, 33] width 8 height 8
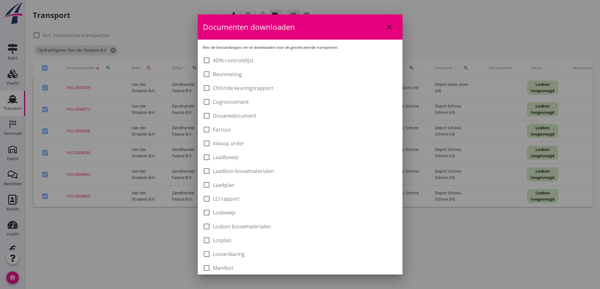
click at [214, 171] on label "Laadbon bouwmaterialen" at bounding box center [243, 171] width 61 height 6
checkbox input "true"
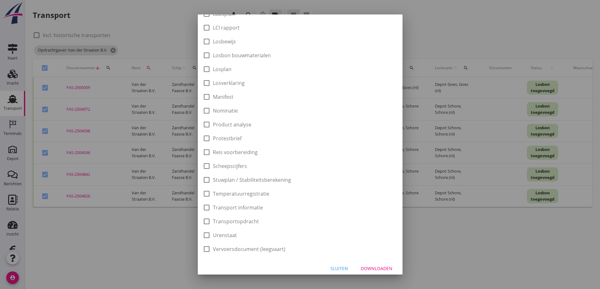
scroll to position [176, 0]
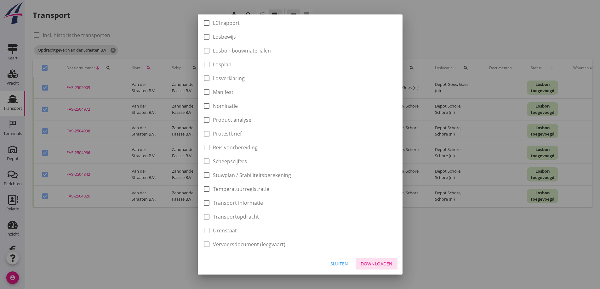
click at [372, 261] on div "Downloaden" at bounding box center [377, 264] width 32 height 7
checkbox input "false"
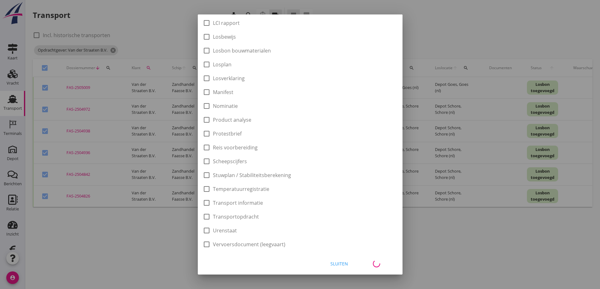
checkbox input "false"
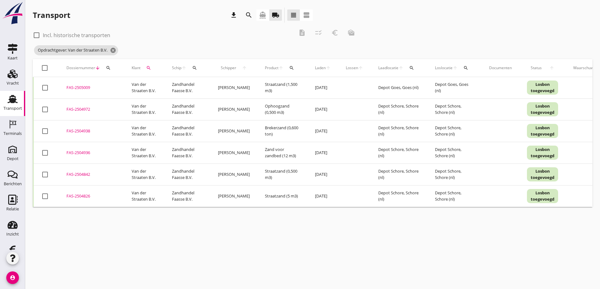
click at [44, 153] on div at bounding box center [45, 153] width 11 height 11
checkbox input "true"
click at [335, 31] on icon "euro_symbol" at bounding box center [335, 33] width 8 height 8
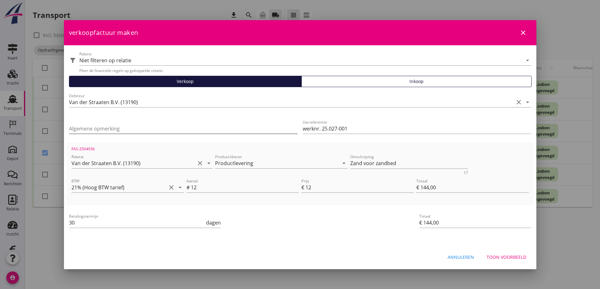
click at [88, 129] on input "Algemene opmerking" at bounding box center [183, 129] width 229 height 10
type input "25.027-001 Warretjes Kapelle"
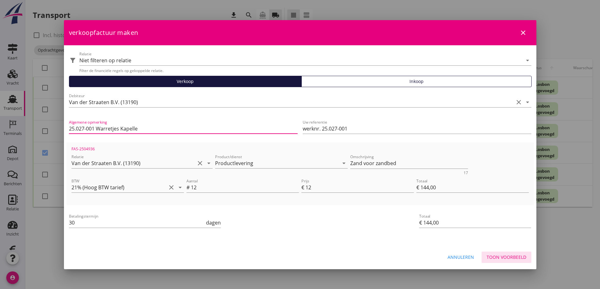
click at [501, 256] on div "Toon voorbeeld" at bounding box center [507, 257] width 40 height 7
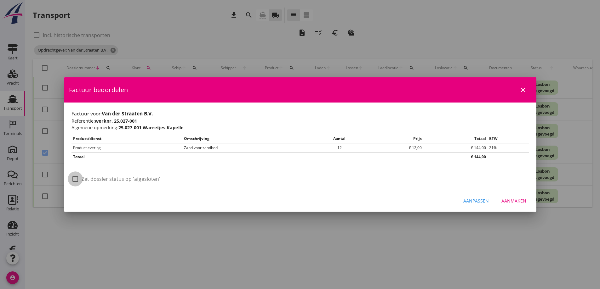
drag, startPoint x: 78, startPoint y: 181, endPoint x: 122, endPoint y: 188, distance: 44.4
click at [78, 181] on div at bounding box center [75, 179] width 11 height 11
checkbox input "true"
click at [519, 201] on div "Aanmaken" at bounding box center [513, 201] width 25 height 7
checkbox input "false"
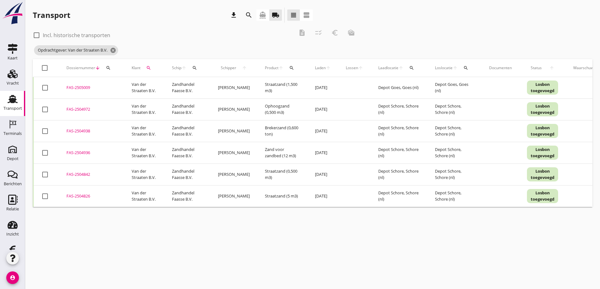
click at [79, 151] on div "FAS-2504936" at bounding box center [91, 153] width 50 height 6
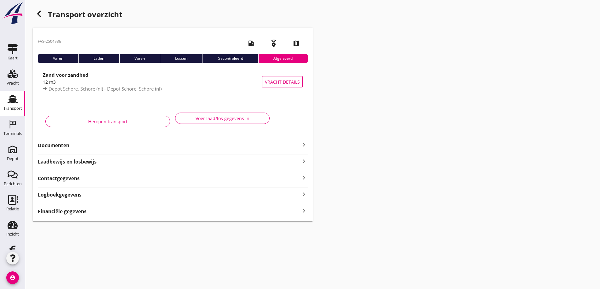
click at [40, 12] on use "button" at bounding box center [39, 14] width 4 height 6
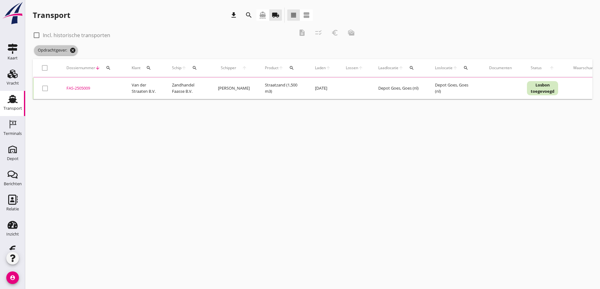
click at [73, 50] on icon "cancel" at bounding box center [73, 50] width 6 height 6
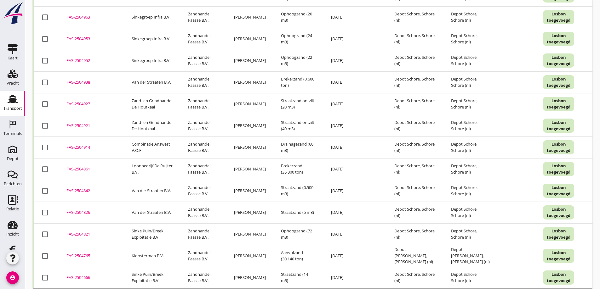
scroll to position [1069, 0]
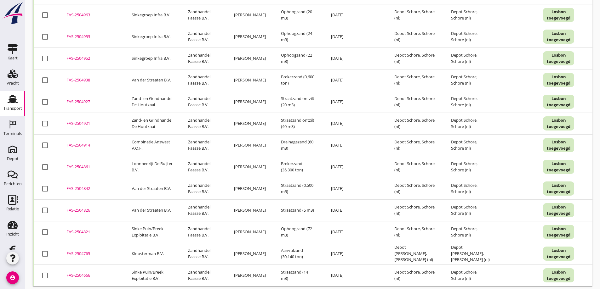
click at [46, 184] on div at bounding box center [45, 189] width 11 height 11
checkbox input "true"
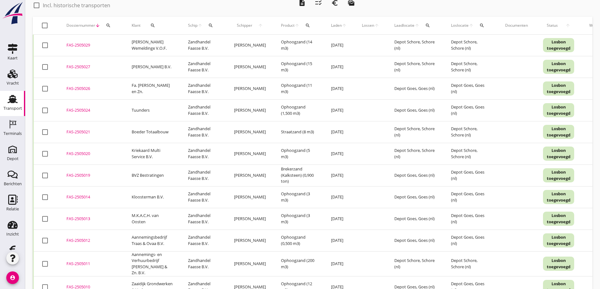
scroll to position [0, 0]
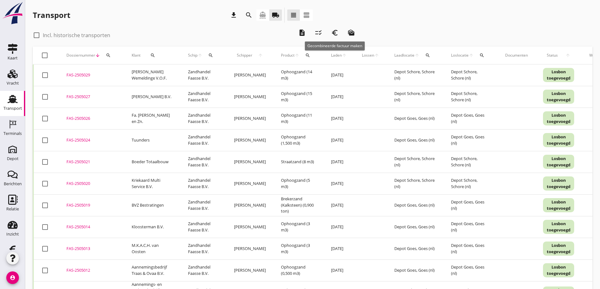
click at [336, 32] on icon "euro_symbol" at bounding box center [335, 33] width 8 height 8
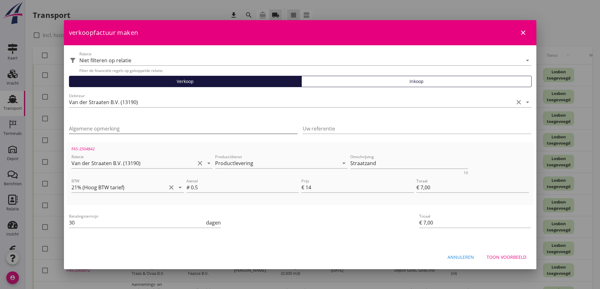
click at [97, 128] on input "Algemene opmerking" at bounding box center [183, 129] width 229 height 10
type input "22093"
click at [501, 256] on div "Toon voorbeeld" at bounding box center [507, 257] width 40 height 7
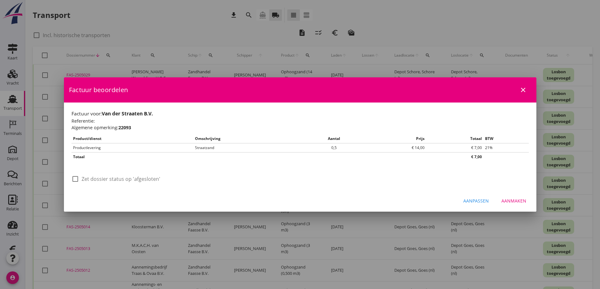
click at [77, 180] on div at bounding box center [75, 179] width 11 height 11
checkbox input "true"
click at [510, 201] on div "Aanmaken" at bounding box center [513, 201] width 25 height 7
checkbox input "false"
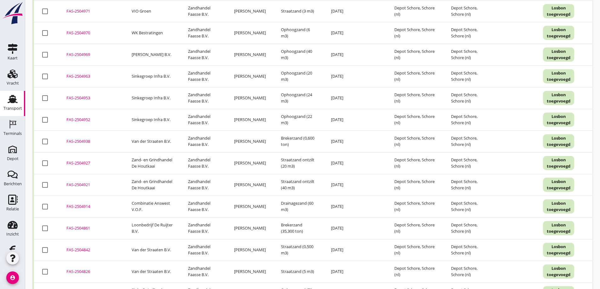
scroll to position [1069, 0]
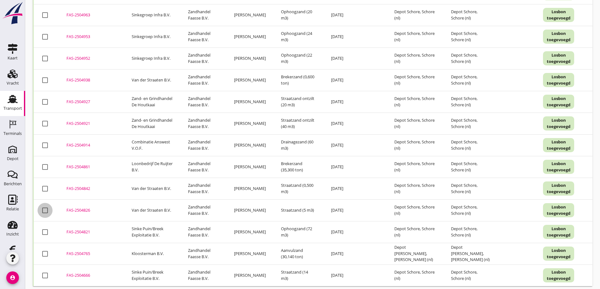
click at [44, 205] on div at bounding box center [45, 210] width 11 height 11
checkbox input "true"
click at [46, 184] on div at bounding box center [45, 189] width 11 height 11
checkbox input "true"
click at [44, 75] on div at bounding box center [45, 80] width 11 height 11
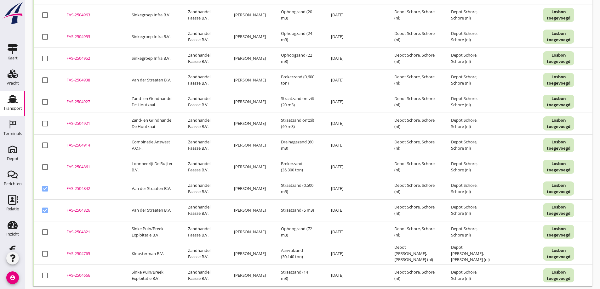
checkbox input "true"
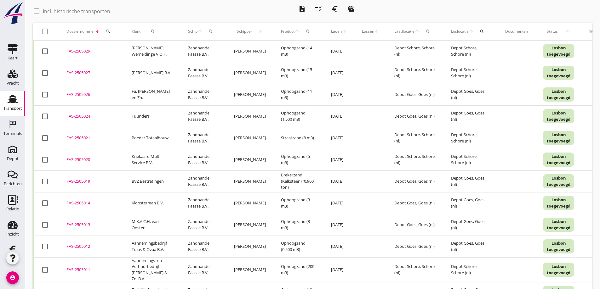
scroll to position [0, 0]
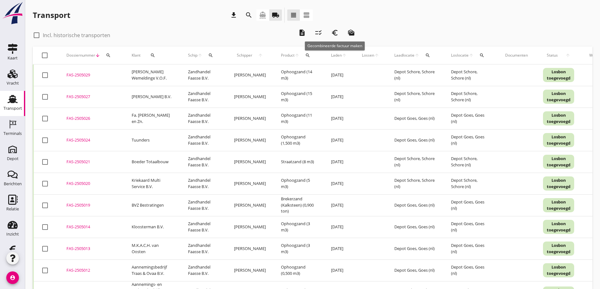
click at [335, 32] on icon "euro_symbol" at bounding box center [335, 33] width 8 height 8
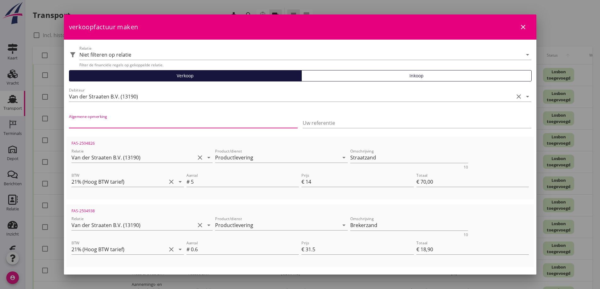
click at [97, 120] on input "Algemene opmerking" at bounding box center [183, 123] width 229 height 10
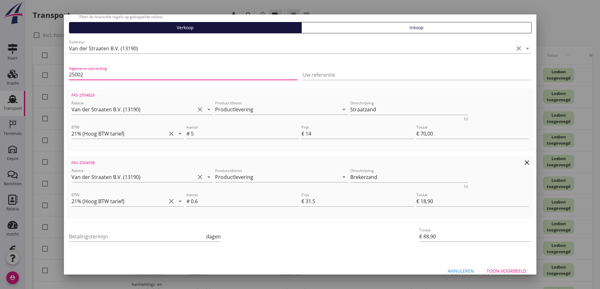
scroll to position [57, 0]
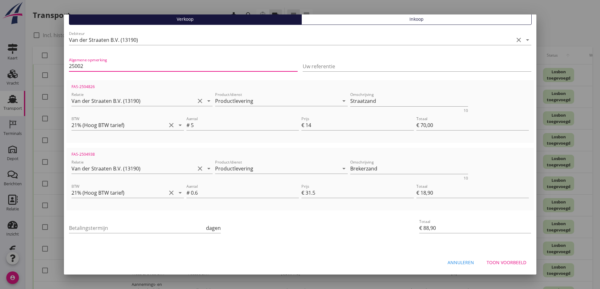
type input "25002"
click at [500, 261] on div "Toon voorbeeld" at bounding box center [507, 263] width 40 height 7
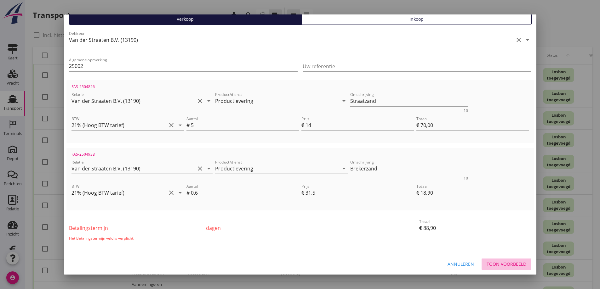
scroll to position [0, 0]
click at [102, 228] on input "Betalingstermijn" at bounding box center [137, 228] width 136 height 10
type input "30"
click at [495, 261] on div "Toon voorbeeld" at bounding box center [507, 264] width 40 height 7
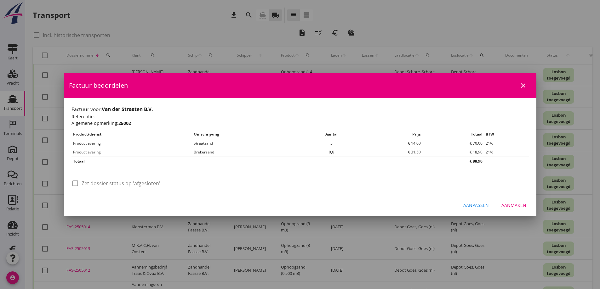
click at [78, 186] on div at bounding box center [75, 183] width 11 height 11
checkbox input "true"
click at [515, 205] on div "Aanmaken" at bounding box center [513, 205] width 25 height 7
checkbox input "false"
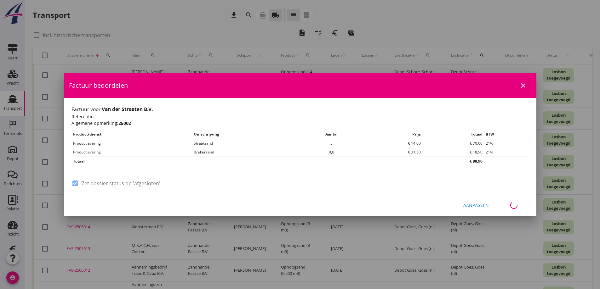
checkbox input "false"
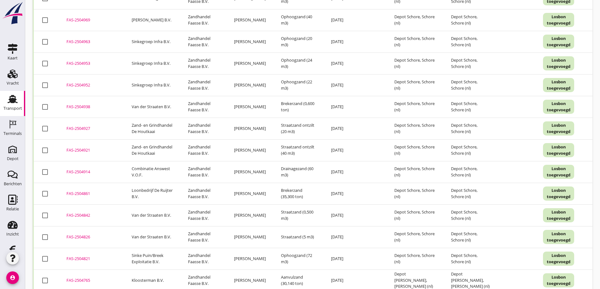
scroll to position [1069, 0]
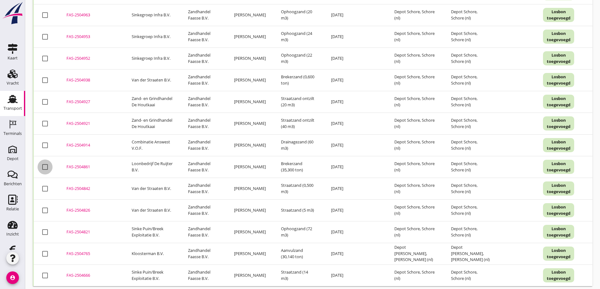
click at [45, 162] on div at bounding box center [45, 167] width 11 height 11
checkbox input "true"
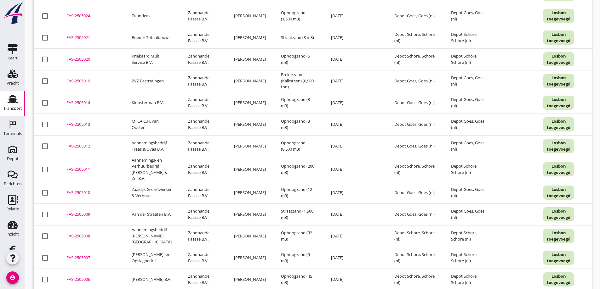
scroll to position [0, 0]
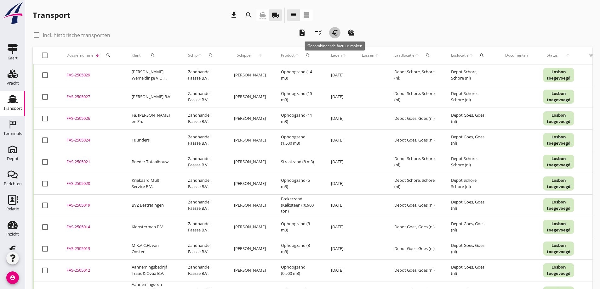
click at [334, 32] on icon "euro_symbol" at bounding box center [335, 33] width 8 height 8
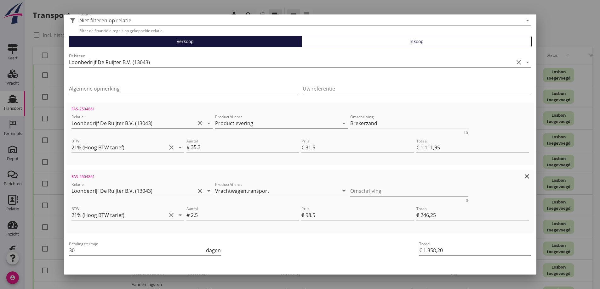
scroll to position [57, 0]
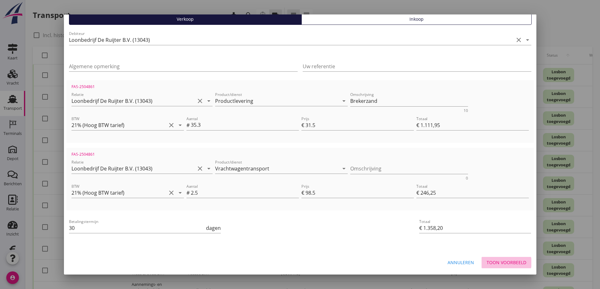
click at [497, 262] on div "Toon voorbeeld" at bounding box center [507, 263] width 40 height 7
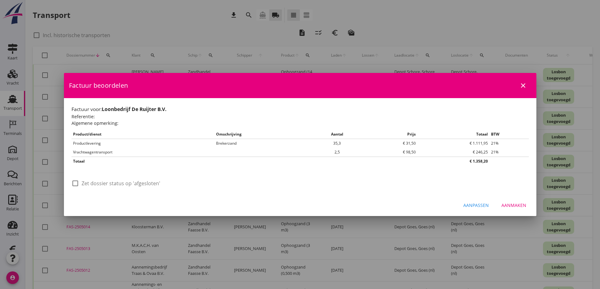
scroll to position [0, 0]
drag, startPoint x: 74, startPoint y: 183, endPoint x: 97, endPoint y: 185, distance: 23.0
click at [74, 184] on div at bounding box center [75, 183] width 11 height 11
checkbox input "true"
click at [515, 204] on div "Aanmaken" at bounding box center [513, 205] width 25 height 7
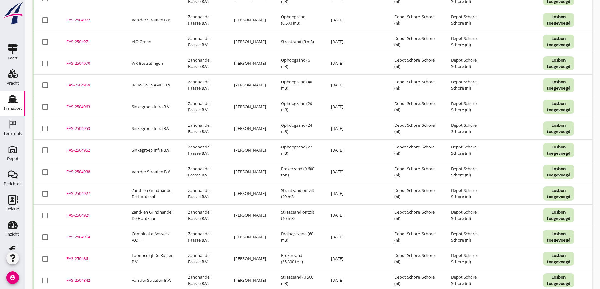
scroll to position [1069, 0]
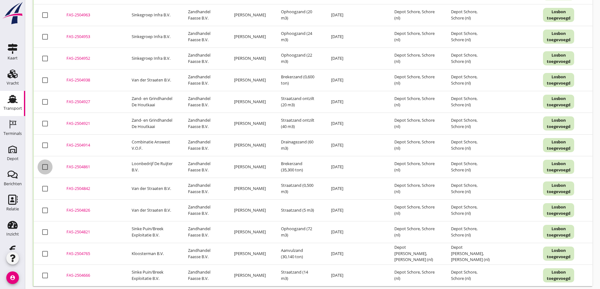
click at [43, 162] on div at bounding box center [45, 167] width 11 height 11
click at [45, 162] on div at bounding box center [45, 167] width 11 height 11
checkbox input "false"
click at [83, 164] on div "FAS-2504861" at bounding box center [91, 167] width 50 height 6
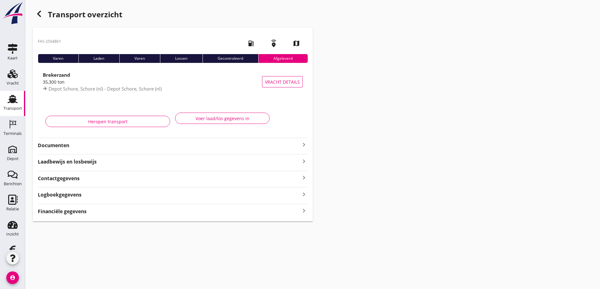
click at [61, 145] on strong "Documenten" at bounding box center [169, 145] width 262 height 7
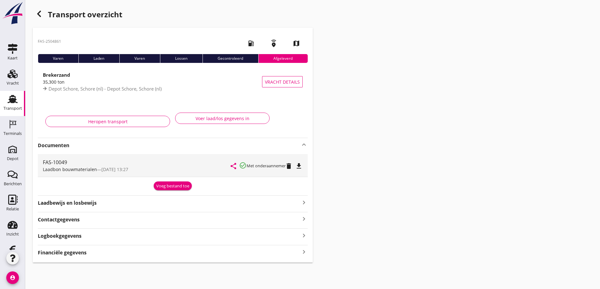
click at [60, 145] on strong "Documenten" at bounding box center [169, 145] width 262 height 7
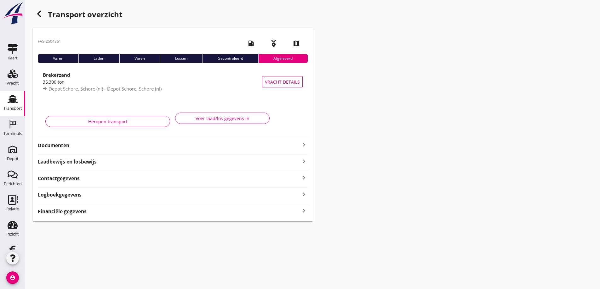
click at [38, 13] on icon "button" at bounding box center [39, 14] width 8 height 8
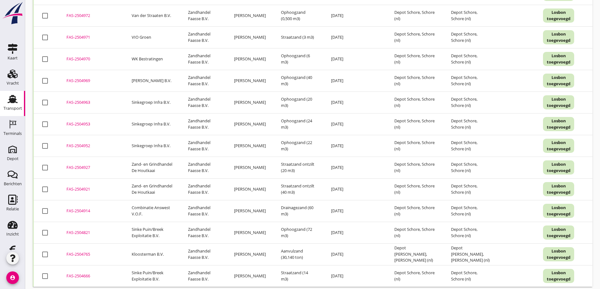
scroll to position [983, 0]
drag, startPoint x: 46, startPoint y: 159, endPoint x: 41, endPoint y: 185, distance: 26.2
click at [48, 162] on div at bounding box center [45, 167] width 11 height 11
checkbox input "true"
drag, startPoint x: 46, startPoint y: 180, endPoint x: 68, endPoint y: 196, distance: 27.5
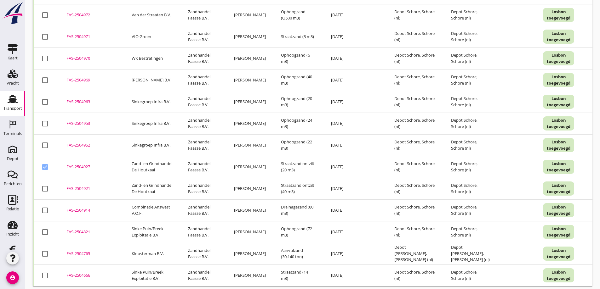
click at [46, 184] on div at bounding box center [45, 189] width 11 height 11
checkbox input "true"
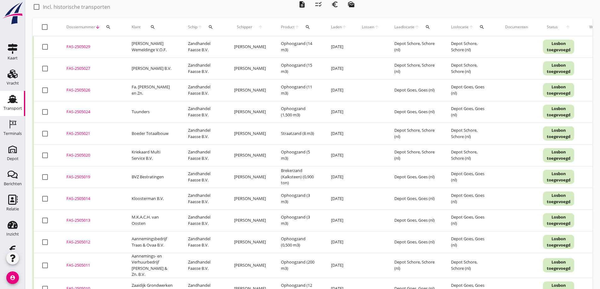
scroll to position [0, 0]
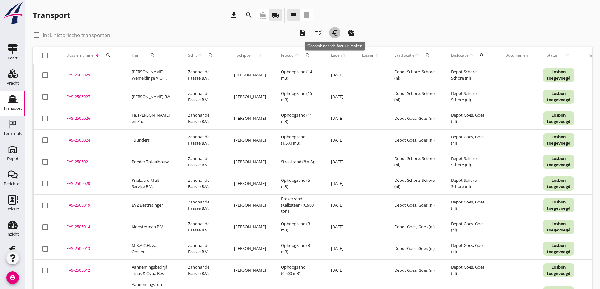
click at [334, 32] on icon "euro_symbol" at bounding box center [335, 33] width 8 height 8
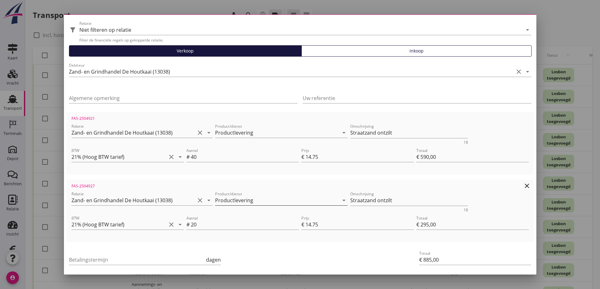
scroll to position [57, 0]
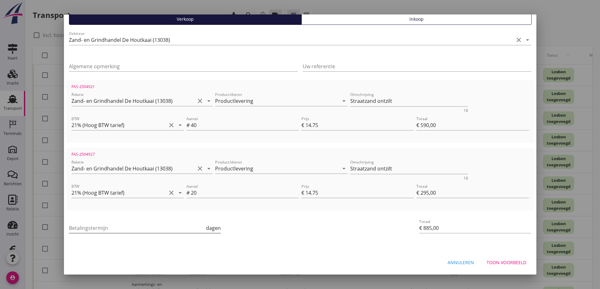
click at [120, 226] on input "Betalingstermijn" at bounding box center [137, 228] width 136 height 10
type input "30"
click at [495, 261] on div "Toon voorbeeld" at bounding box center [507, 263] width 40 height 7
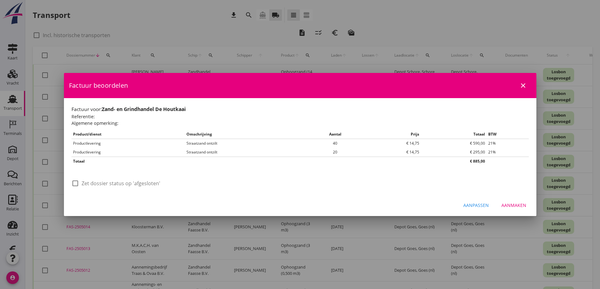
scroll to position [0, 0]
click at [77, 184] on div at bounding box center [75, 183] width 11 height 11
checkbox input "true"
click at [515, 204] on div "Aanmaken" at bounding box center [513, 205] width 25 height 7
checkbox input "false"
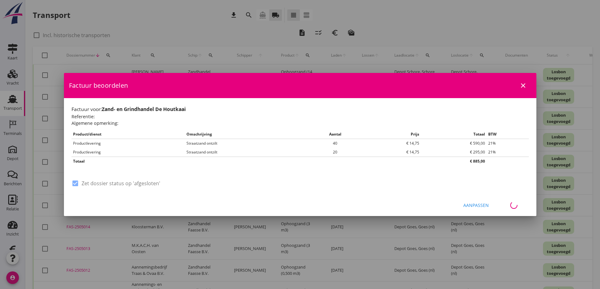
checkbox input "false"
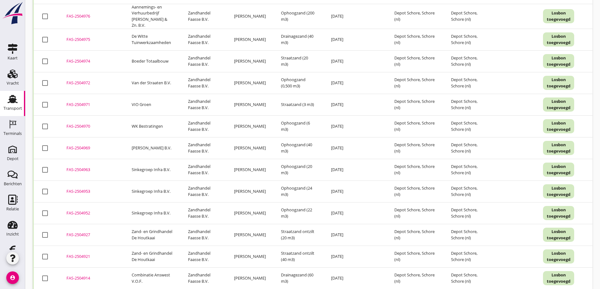
scroll to position [983, 0]
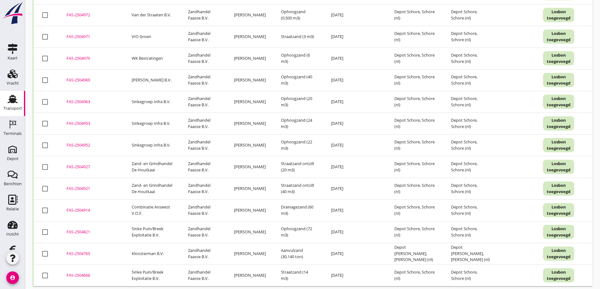
click at [78, 273] on div "FAS-2504666" at bounding box center [91, 276] width 50 height 6
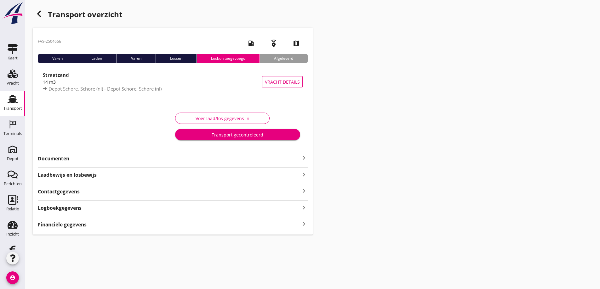
click at [57, 158] on strong "Documenten" at bounding box center [169, 158] width 262 height 7
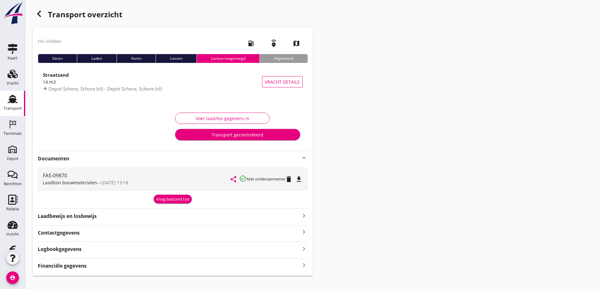
click at [299, 178] on icon "file_download" at bounding box center [299, 180] width 8 height 8
